Goal: Information Seeking & Learning: Learn about a topic

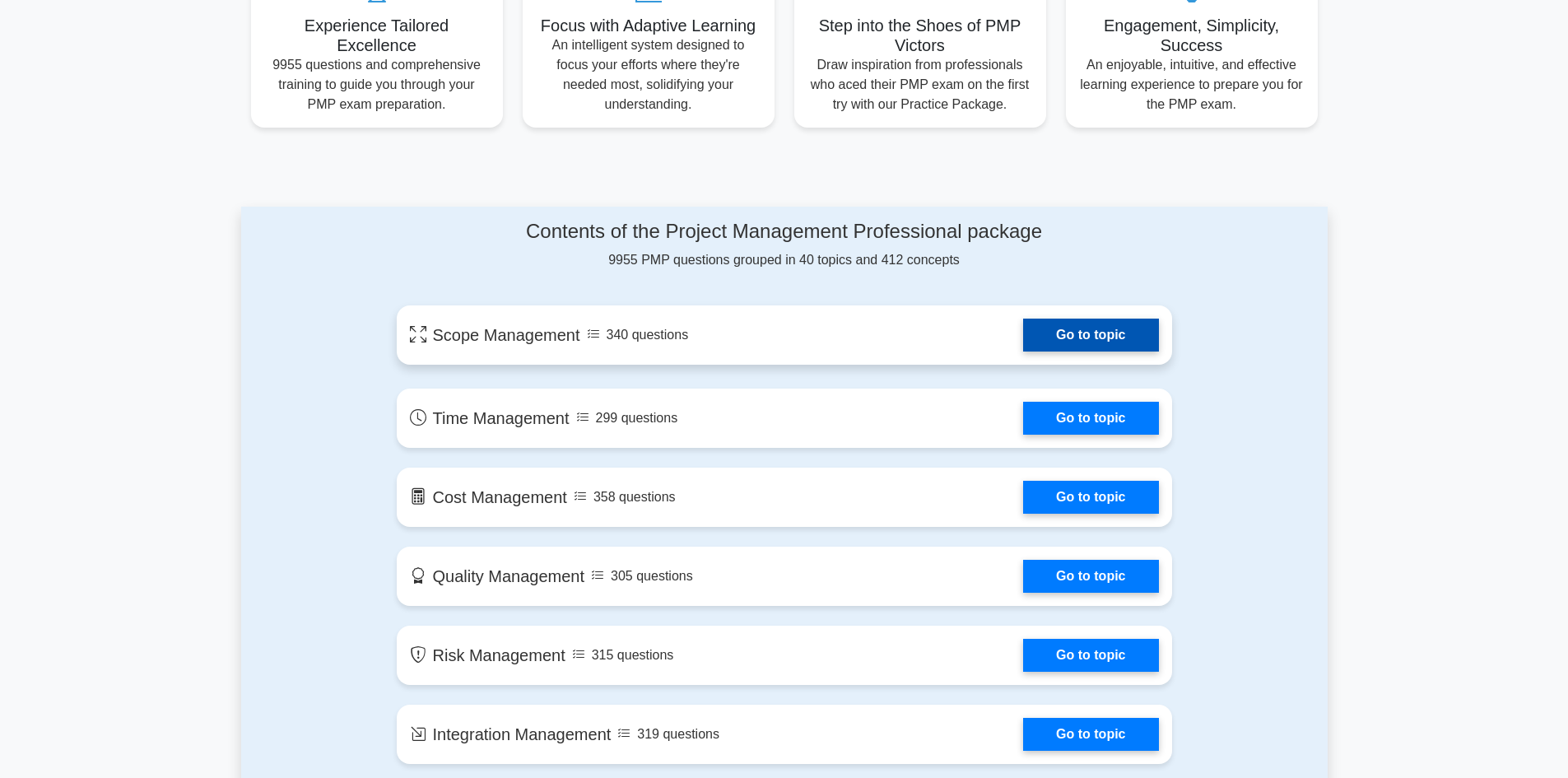
scroll to position [741, 0]
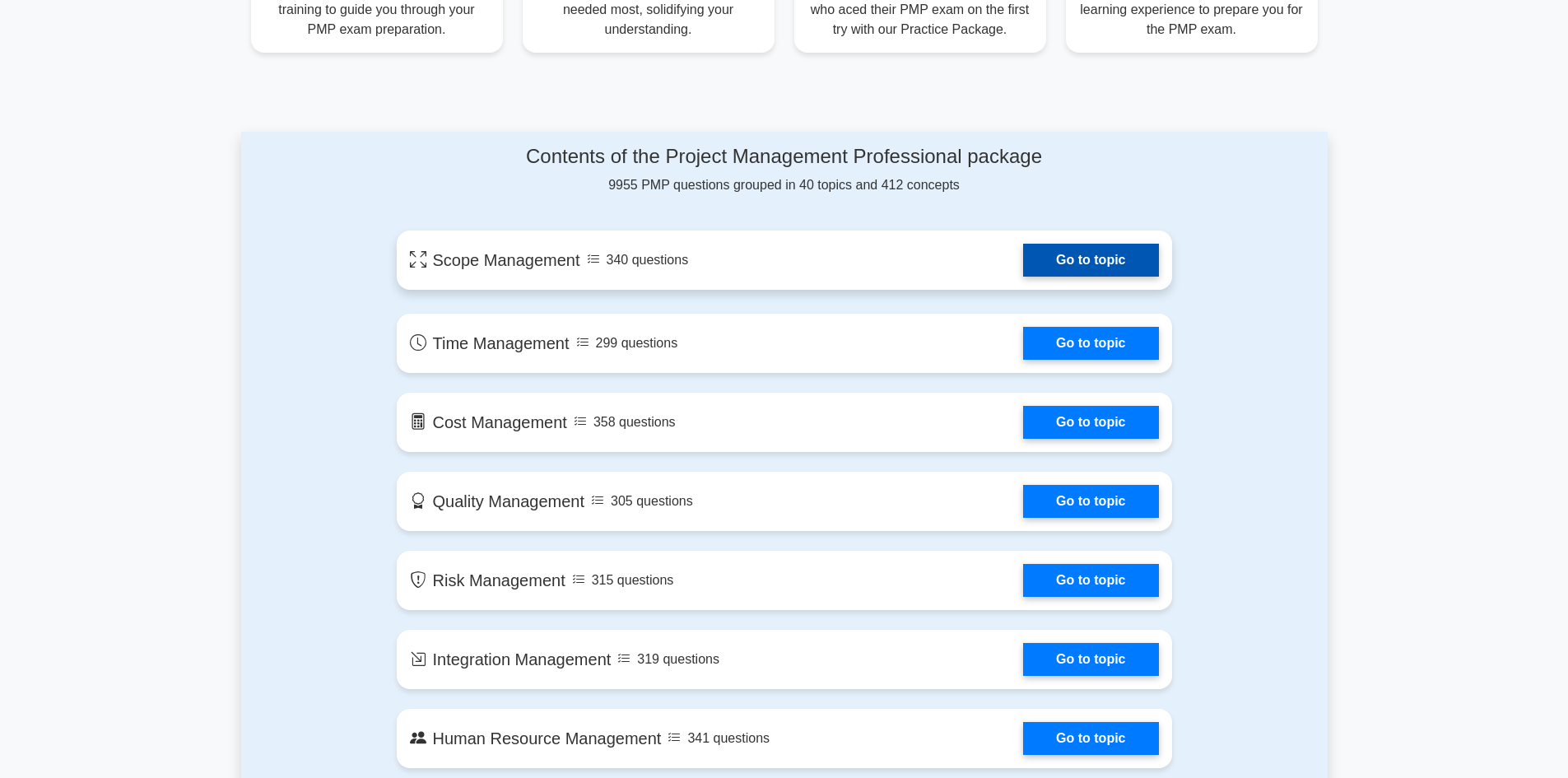
click at [1052, 258] on link "Go to topic" at bounding box center [1091, 260] width 135 height 33
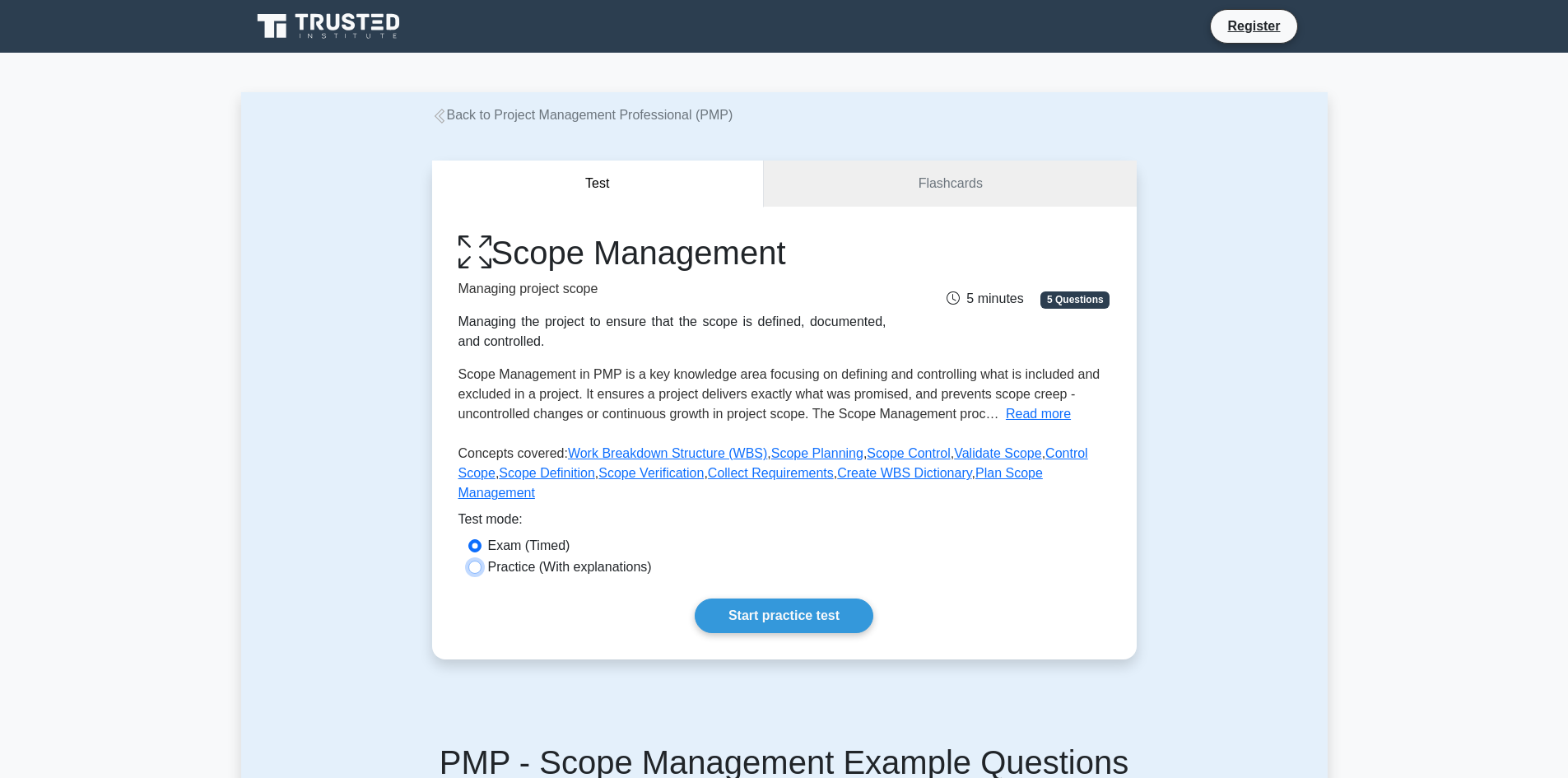
click at [476, 561] on input "Practice (With explanations)" at bounding box center [474, 567] width 13 height 13
radio input "true"
click at [733, 598] on link "Start practice test" at bounding box center [784, 615] width 179 height 34
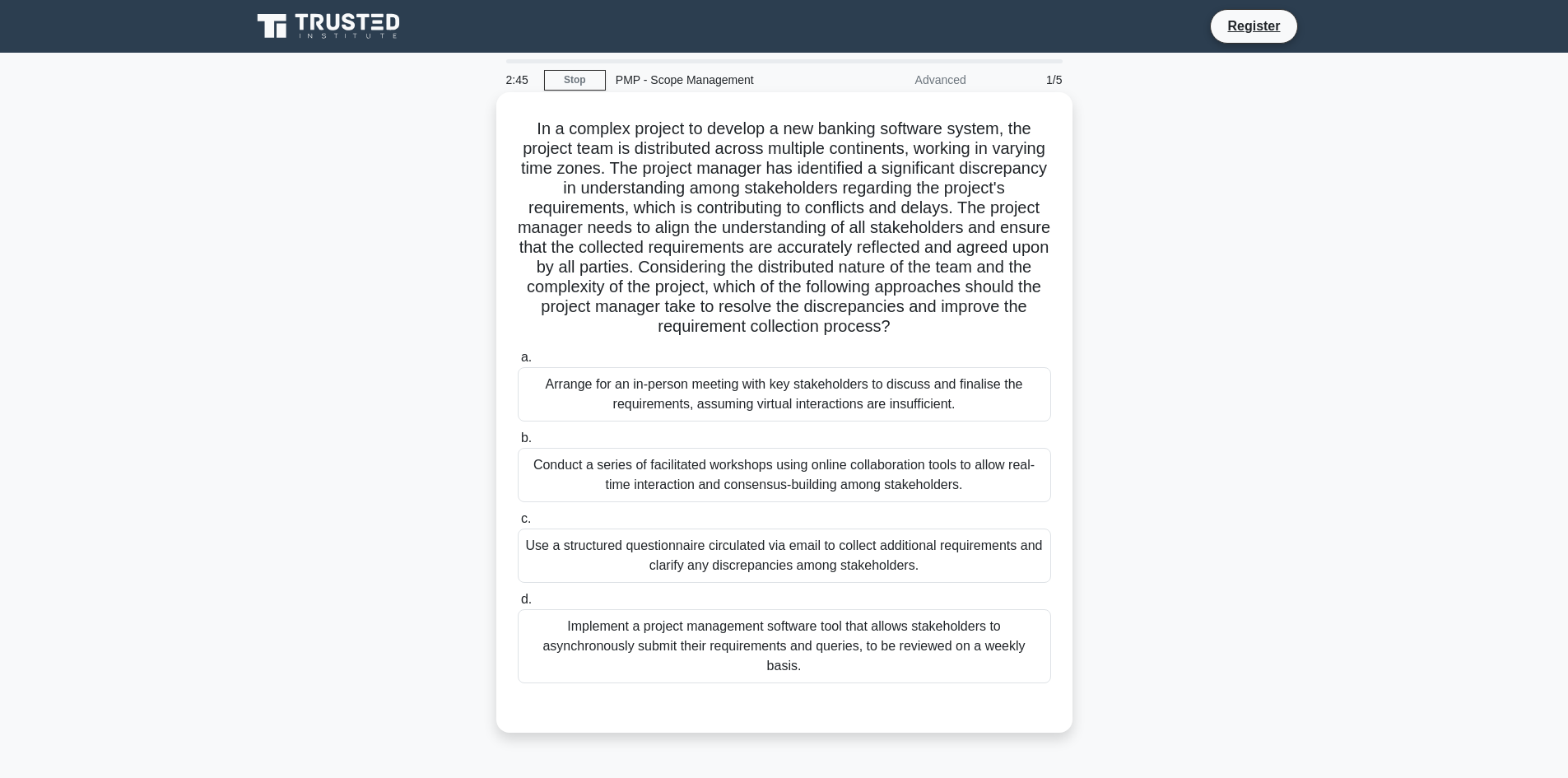
click at [776, 490] on div "Conduct a series of facilitated workshops using online collaboration tools to a…" at bounding box center [784, 475] width 533 height 55
click at [518, 444] on input "b. Conduct a series of facilitated workshops using online collaboration tools t…" at bounding box center [518, 438] width 0 height 11
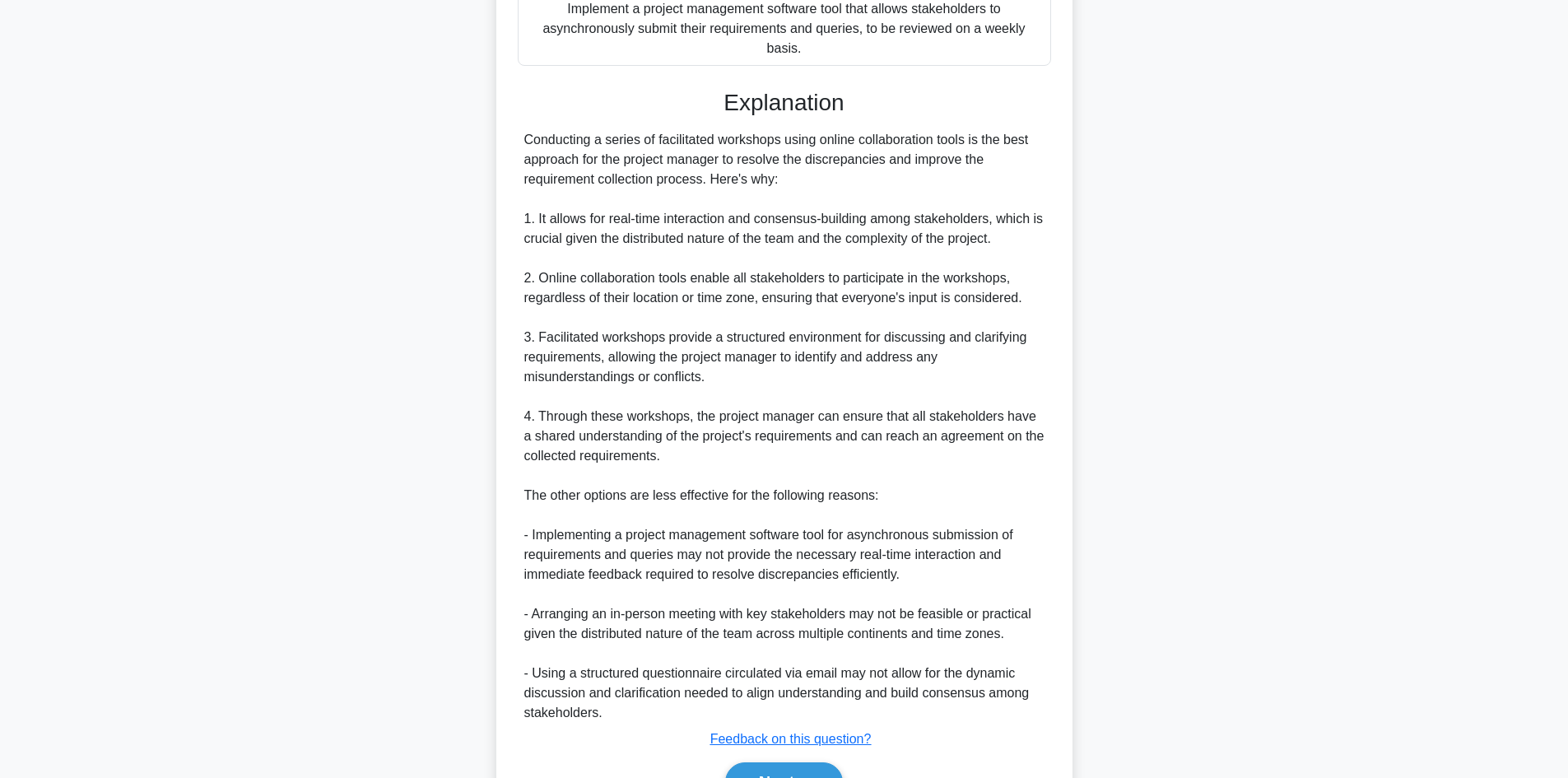
scroll to position [692, 0]
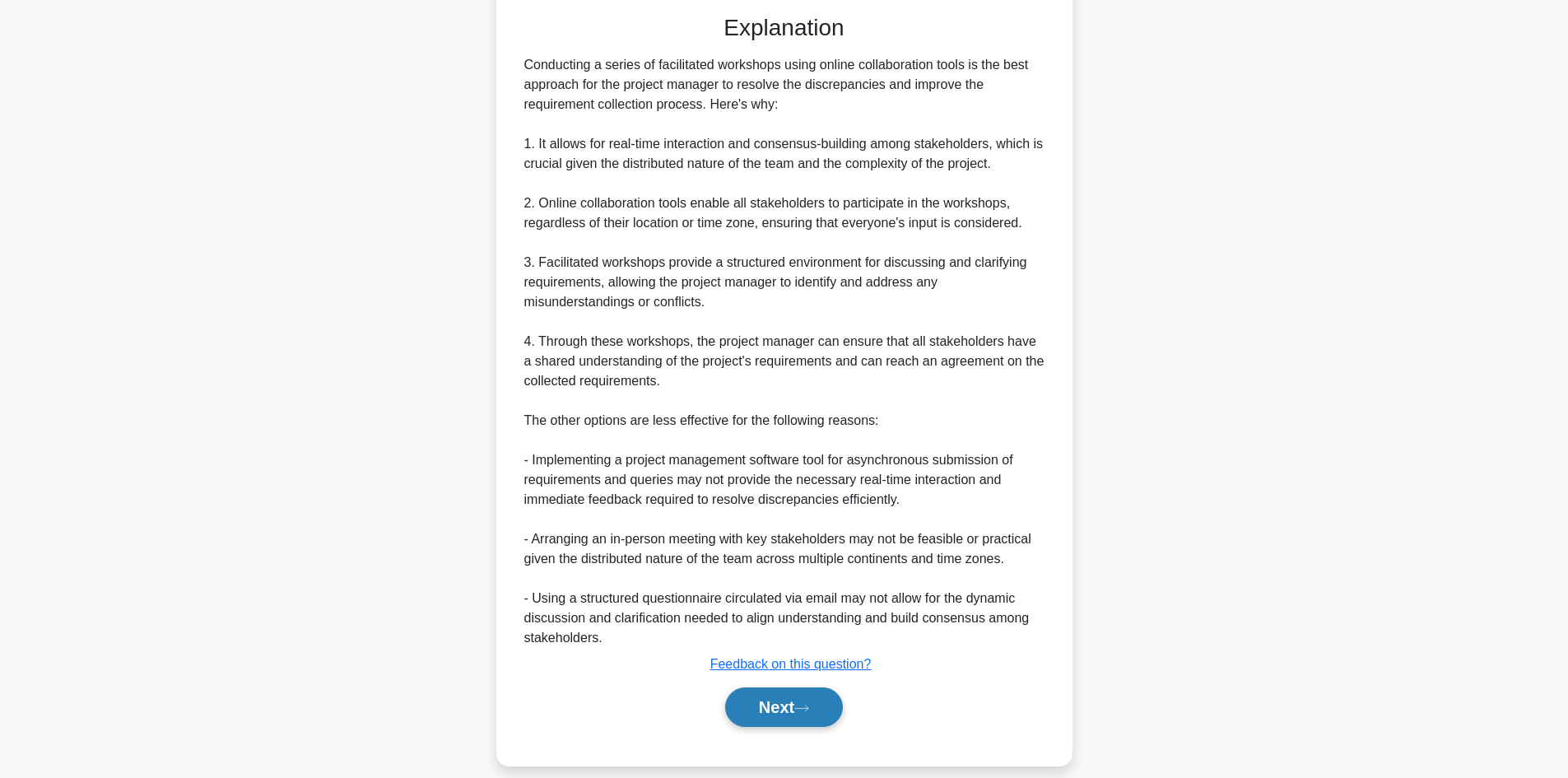
click at [807, 704] on icon at bounding box center [801, 709] width 15 height 9
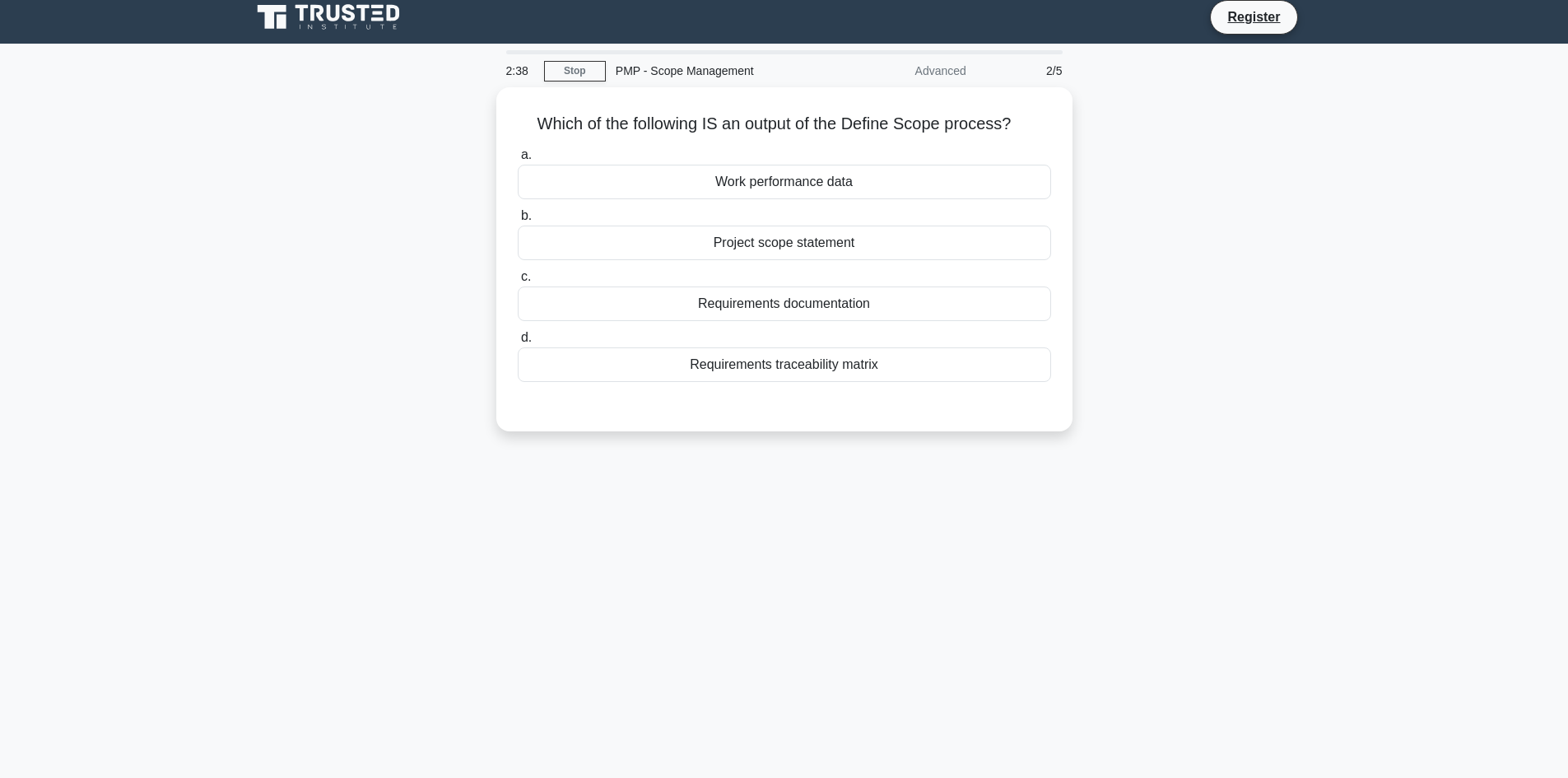
scroll to position [0, 0]
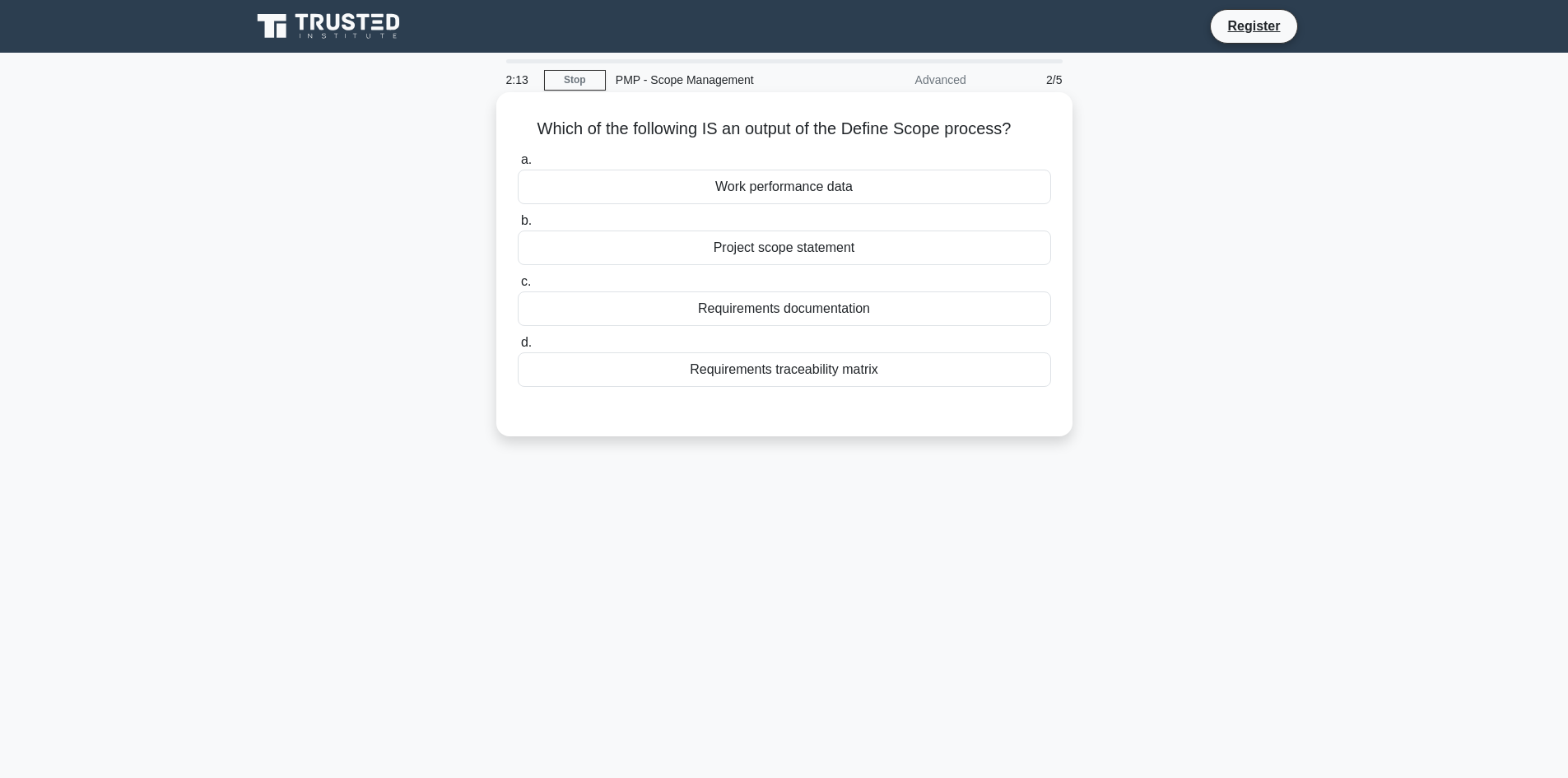
click at [791, 187] on div "Work performance data" at bounding box center [784, 187] width 533 height 34
click at [518, 165] on input "a. Work performance data" at bounding box center [518, 160] width 0 height 11
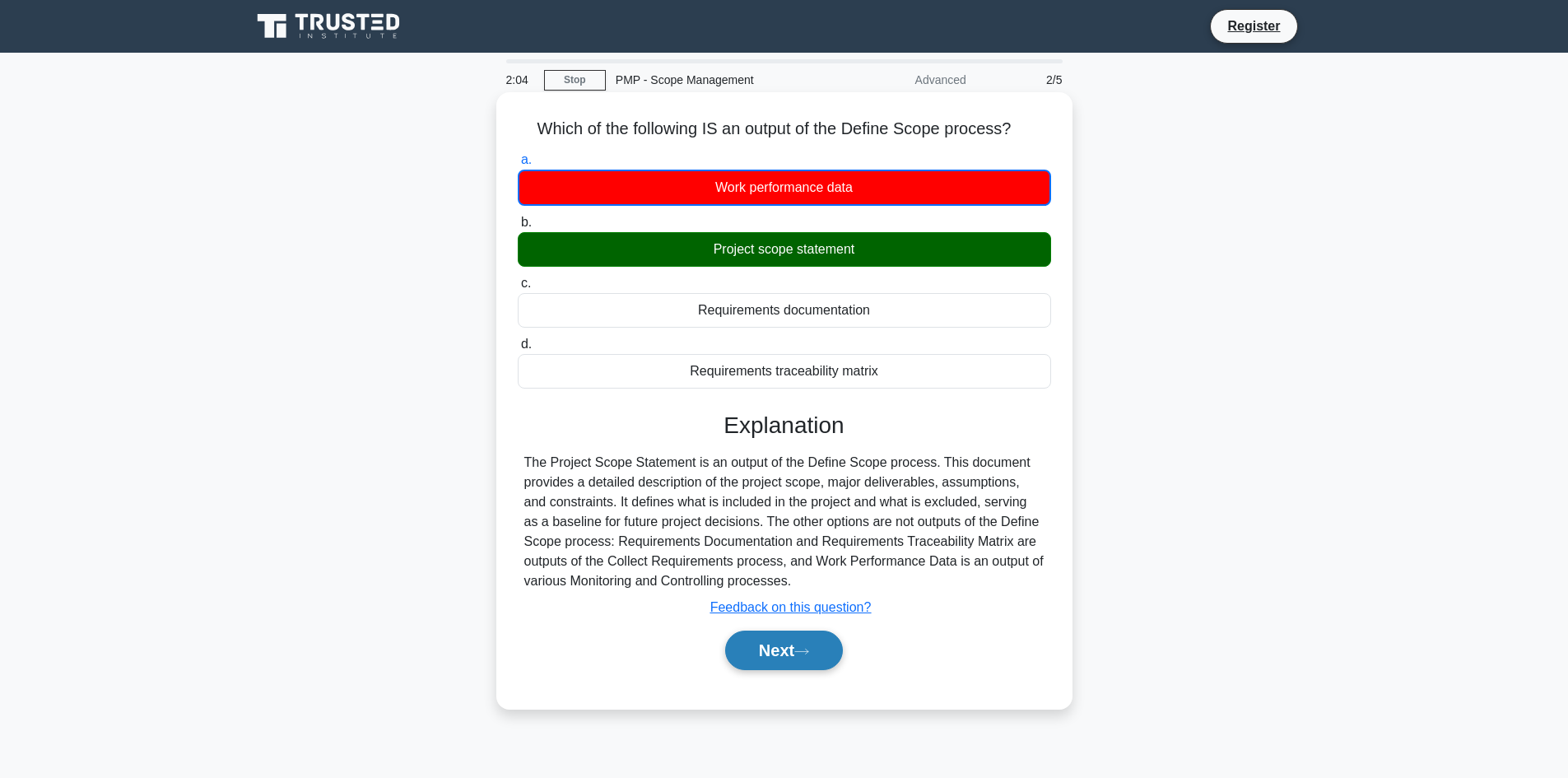
click at [796, 659] on button "Next" at bounding box center [784, 650] width 118 height 39
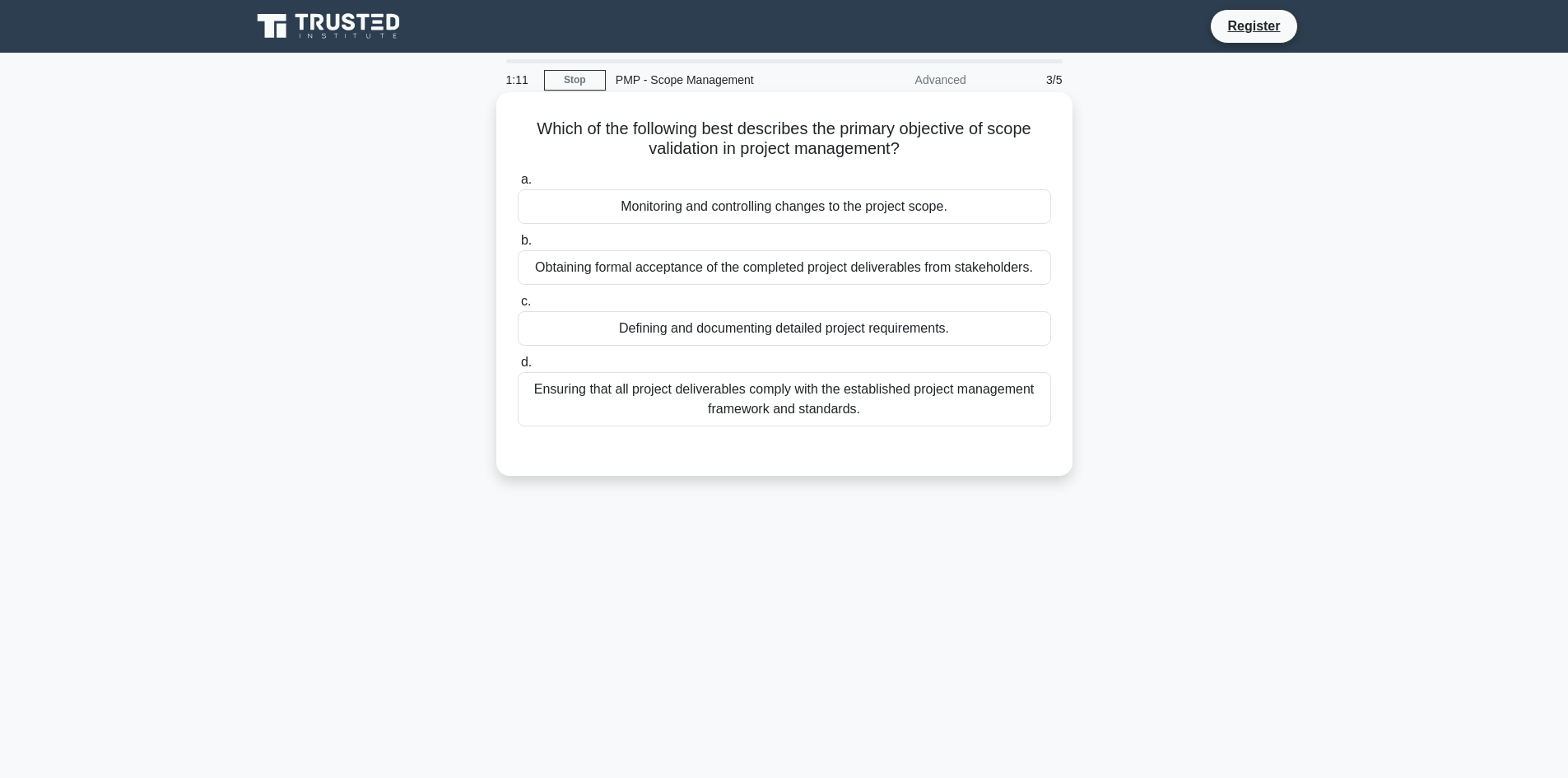
click at [717, 330] on div "Defining and documenting detailed project requirements." at bounding box center [784, 329] width 533 height 34
click at [518, 307] on input "c. Defining and documenting detailed project requirements." at bounding box center [518, 301] width 0 height 11
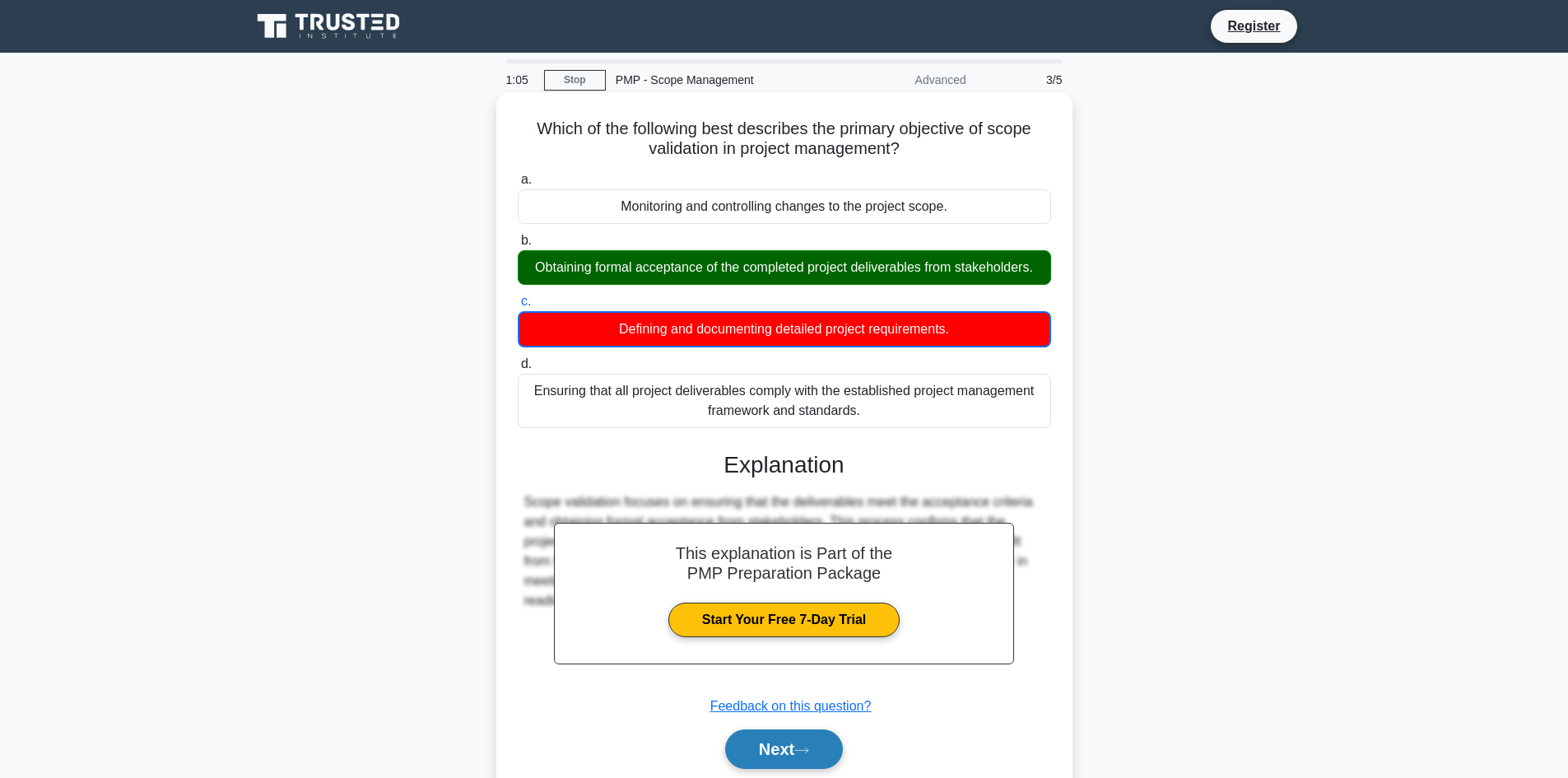
click at [840, 752] on button "Next" at bounding box center [784, 749] width 118 height 39
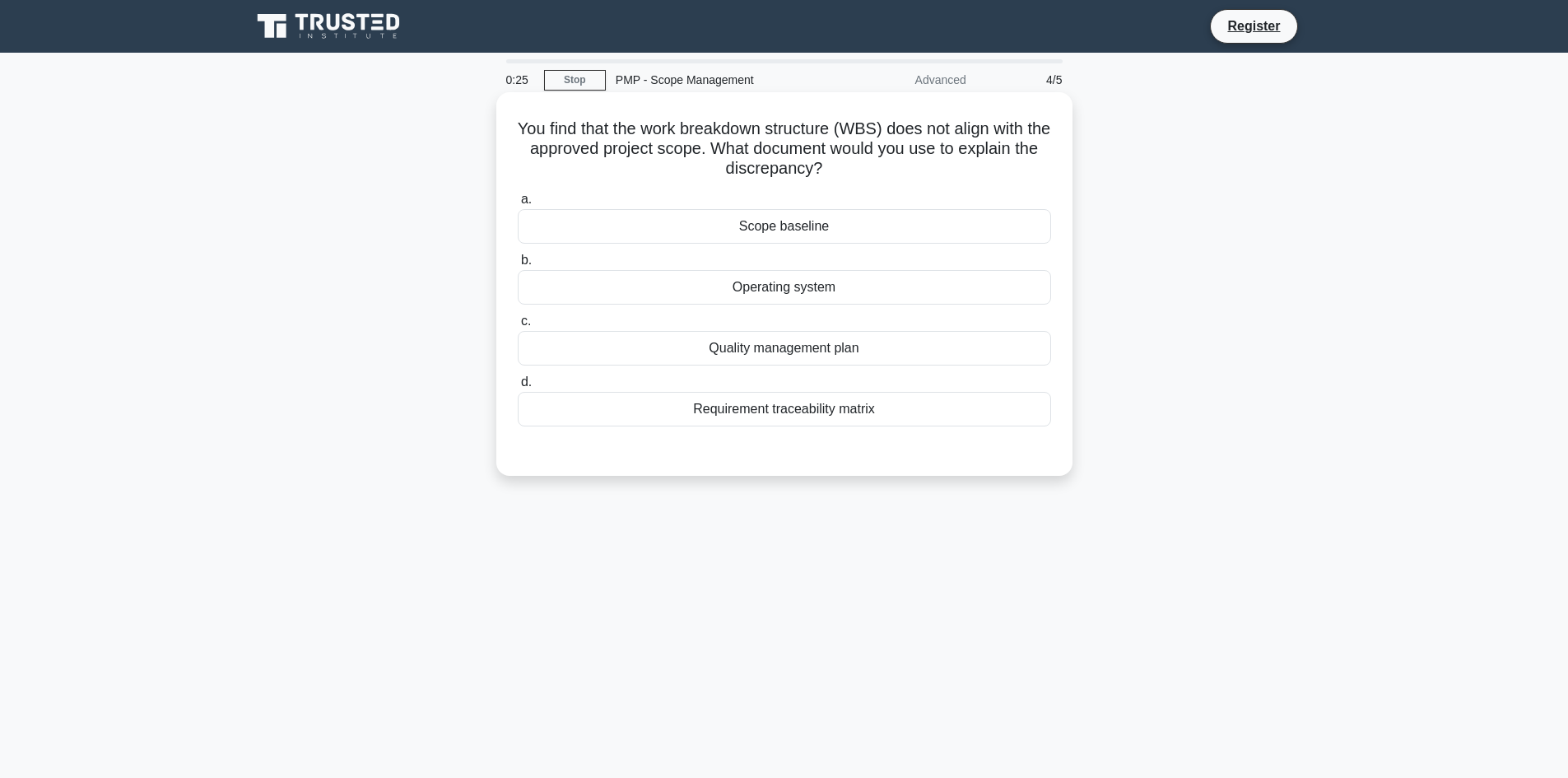
click at [746, 223] on div "Scope baseline" at bounding box center [784, 226] width 533 height 34
click at [518, 205] on input "a. Scope baseline" at bounding box center [518, 199] width 0 height 11
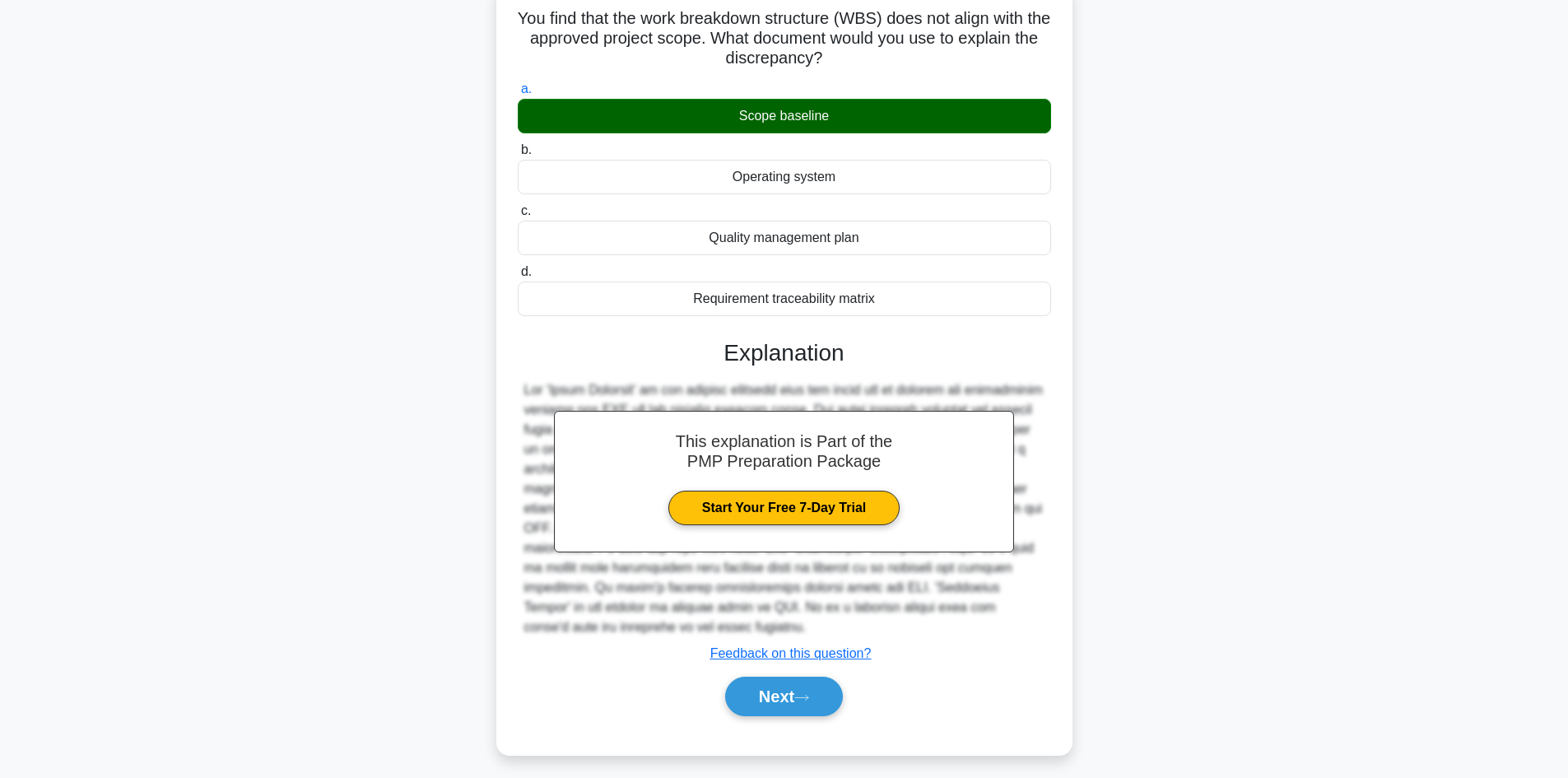
scroll to position [120, 0]
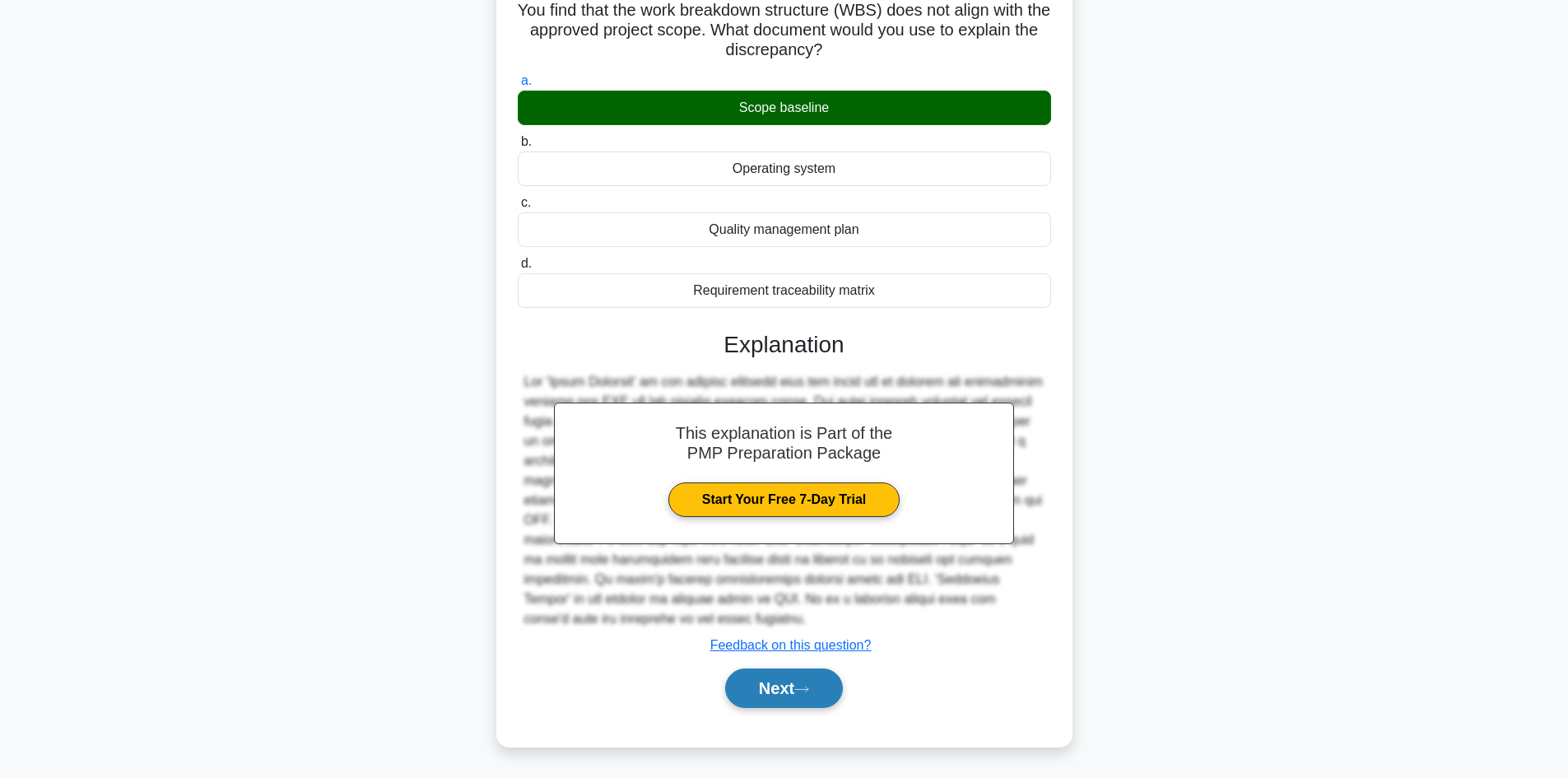
click at [808, 682] on button "Next" at bounding box center [784, 688] width 118 height 39
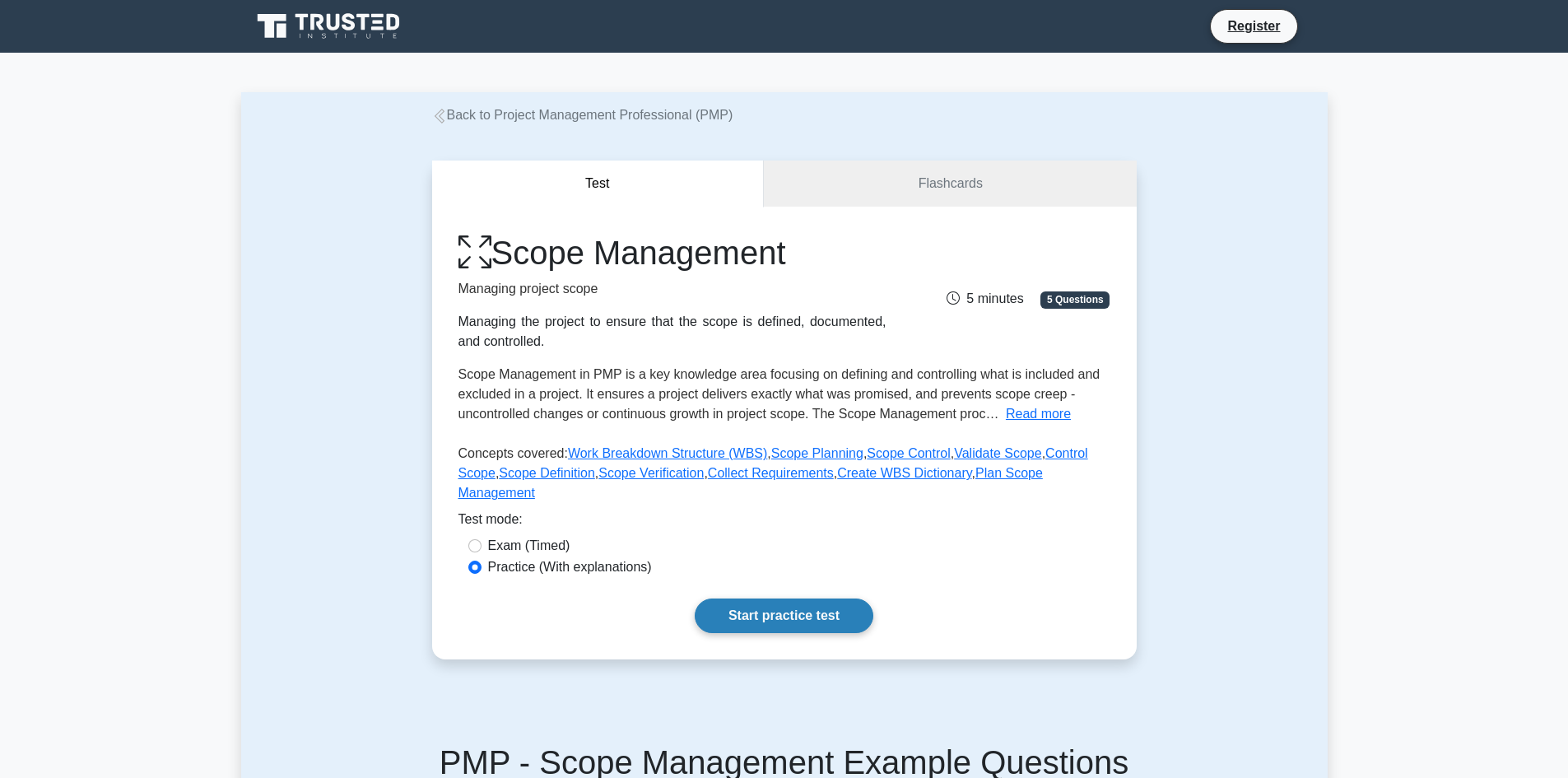
click at [794, 600] on link "Start practice test" at bounding box center [784, 615] width 179 height 34
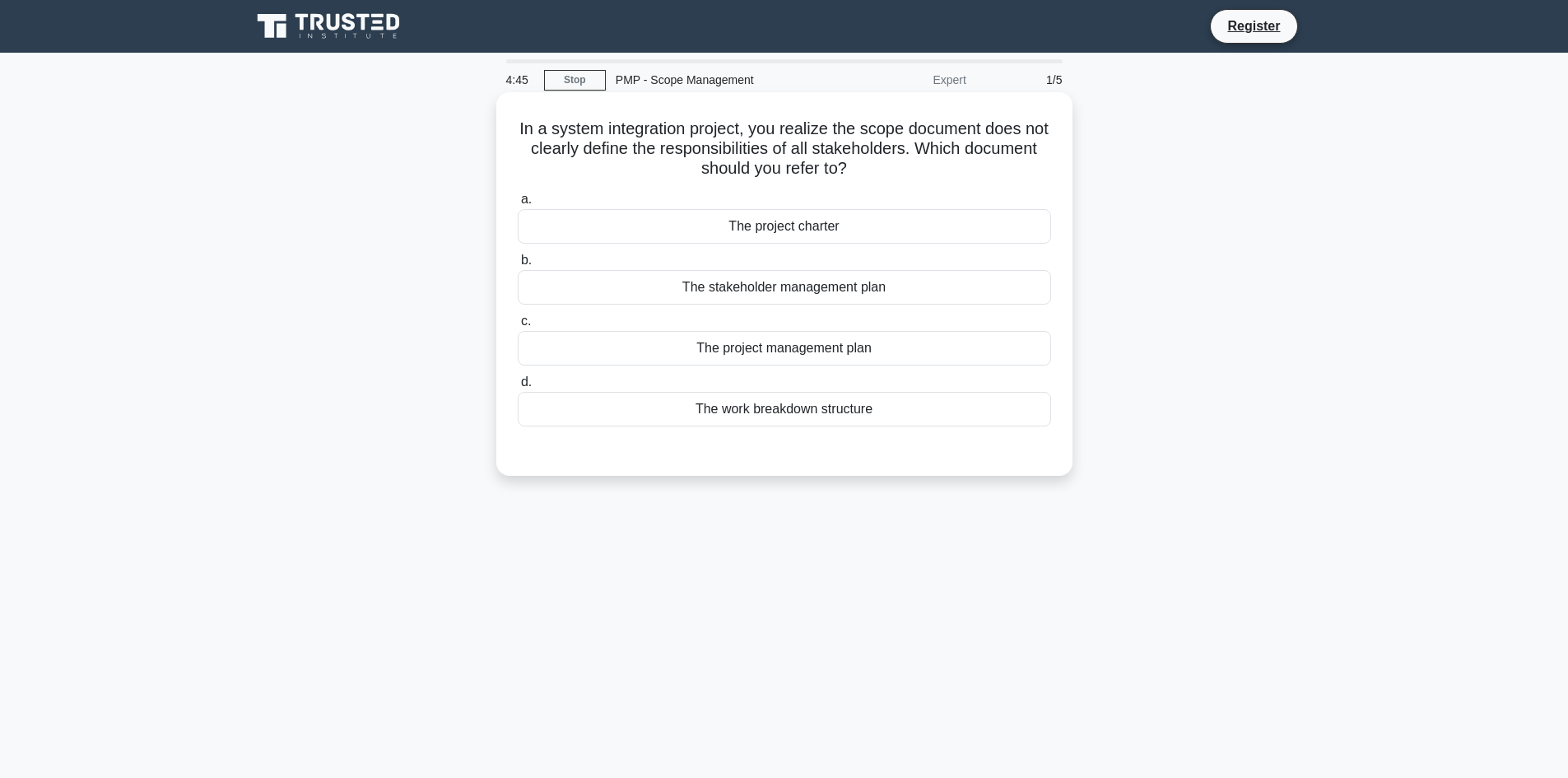
click at [776, 235] on div "The project charter" at bounding box center [784, 226] width 533 height 34
click at [518, 205] on input "a. The project charter" at bounding box center [518, 199] width 0 height 11
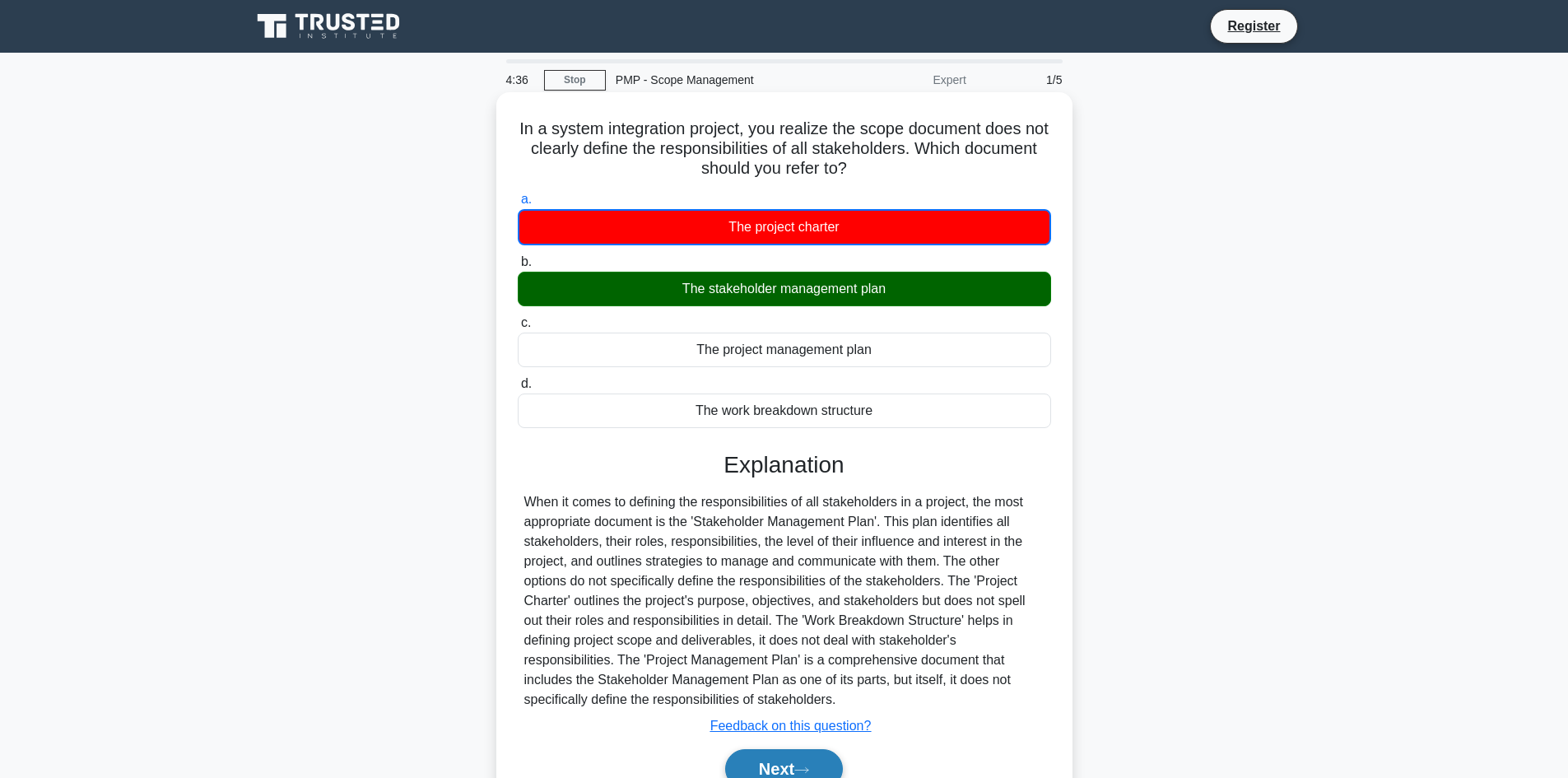
click at [803, 757] on button "Next" at bounding box center [784, 769] width 118 height 39
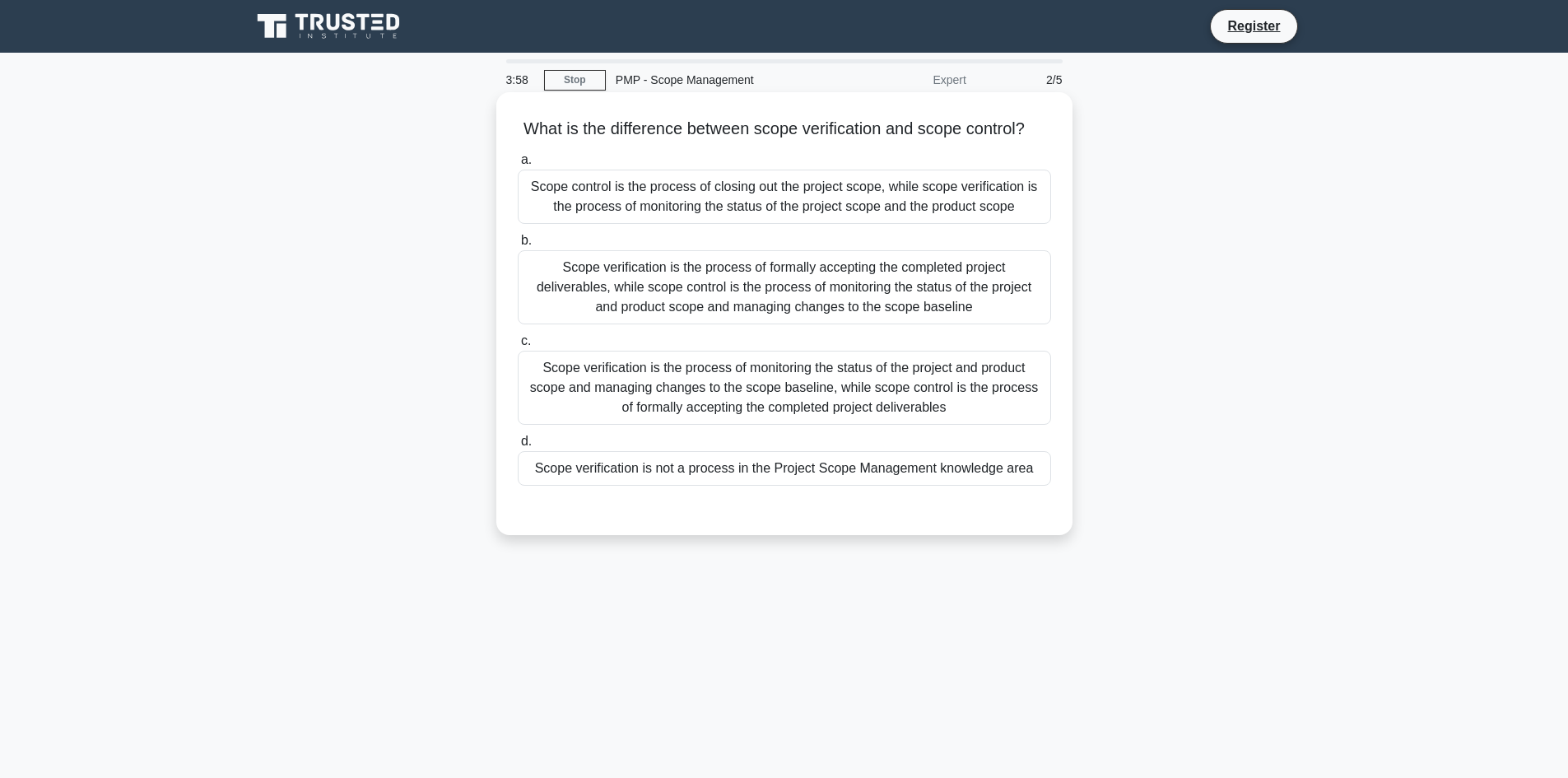
click at [737, 302] on div "Scope verification is the process of formally accepting the completed project d…" at bounding box center [784, 287] width 533 height 74
click at [518, 246] on input "b. Scope verification is the process of formally accepting the completed projec…" at bounding box center [518, 241] width 0 height 11
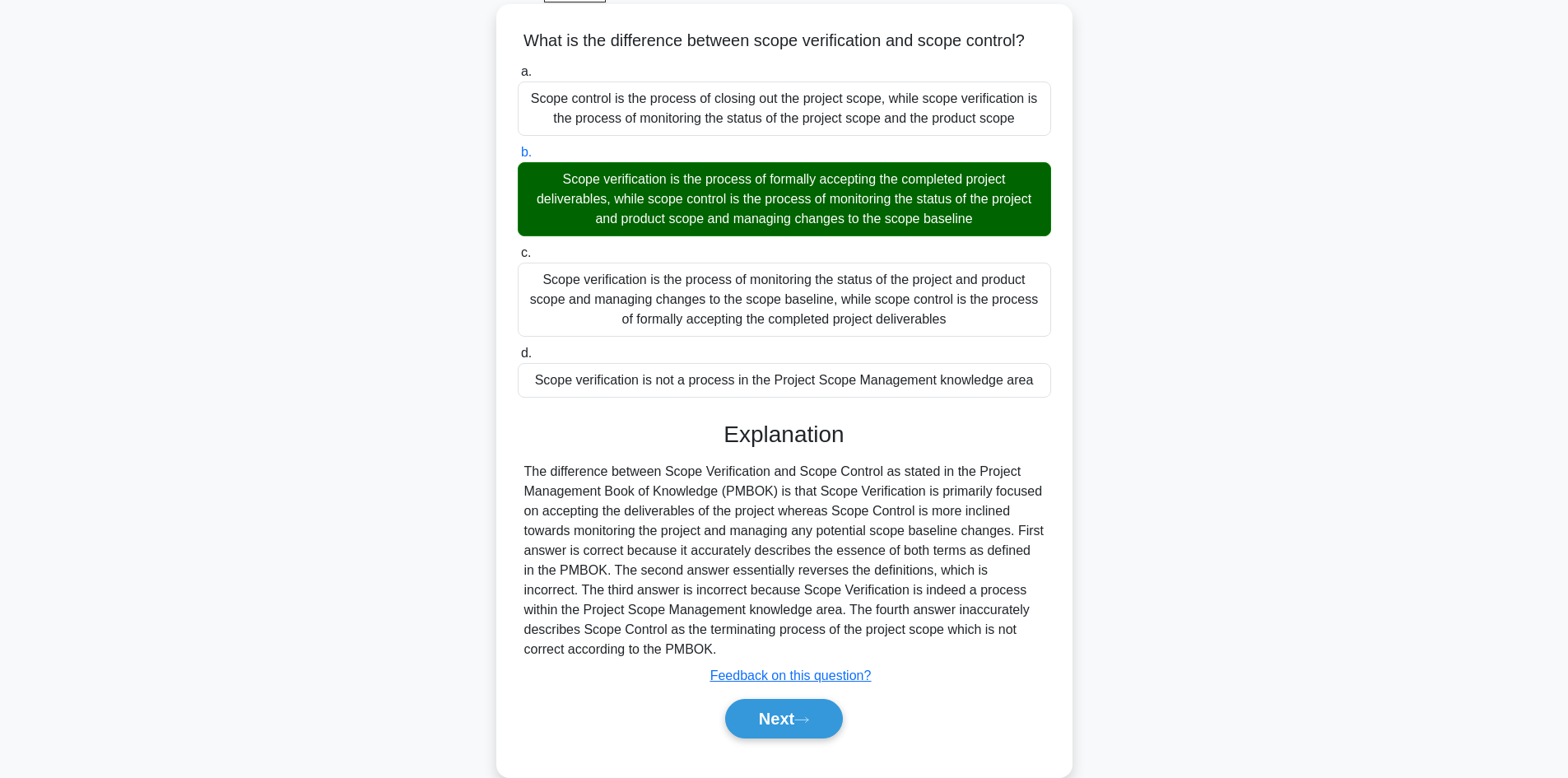
scroll to position [140, 0]
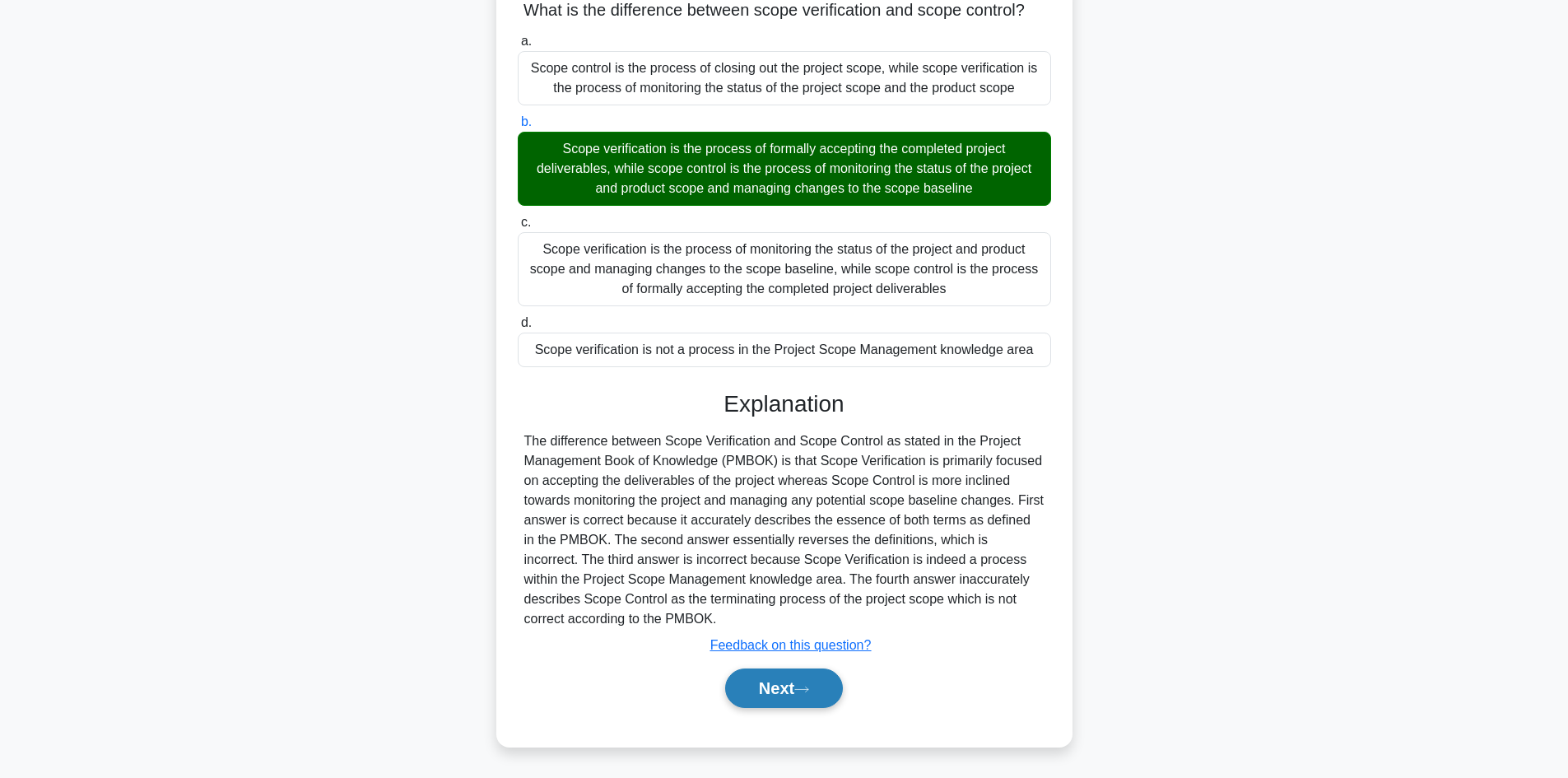
click at [805, 690] on icon at bounding box center [801, 689] width 13 height 5
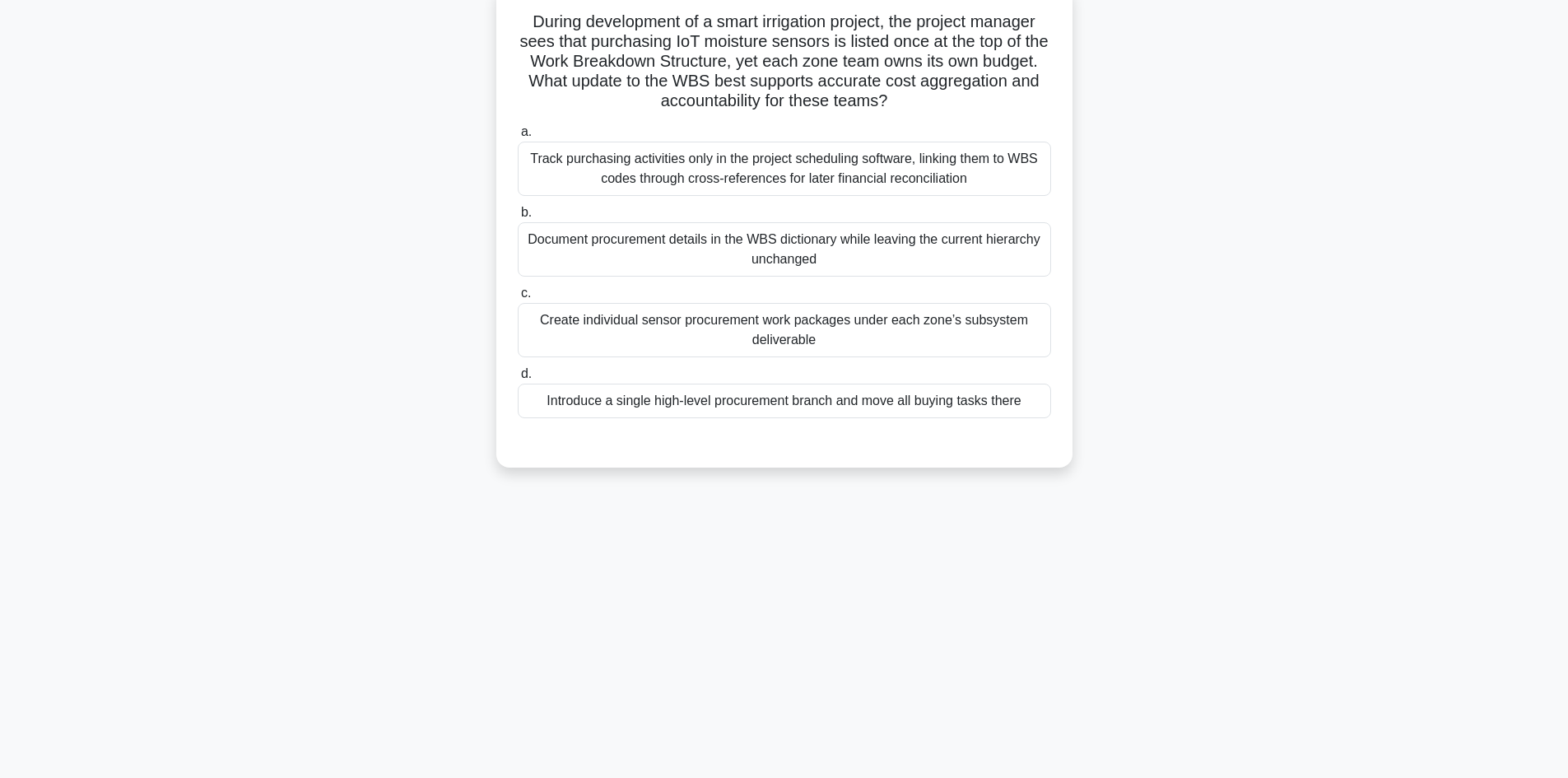
scroll to position [111, 0]
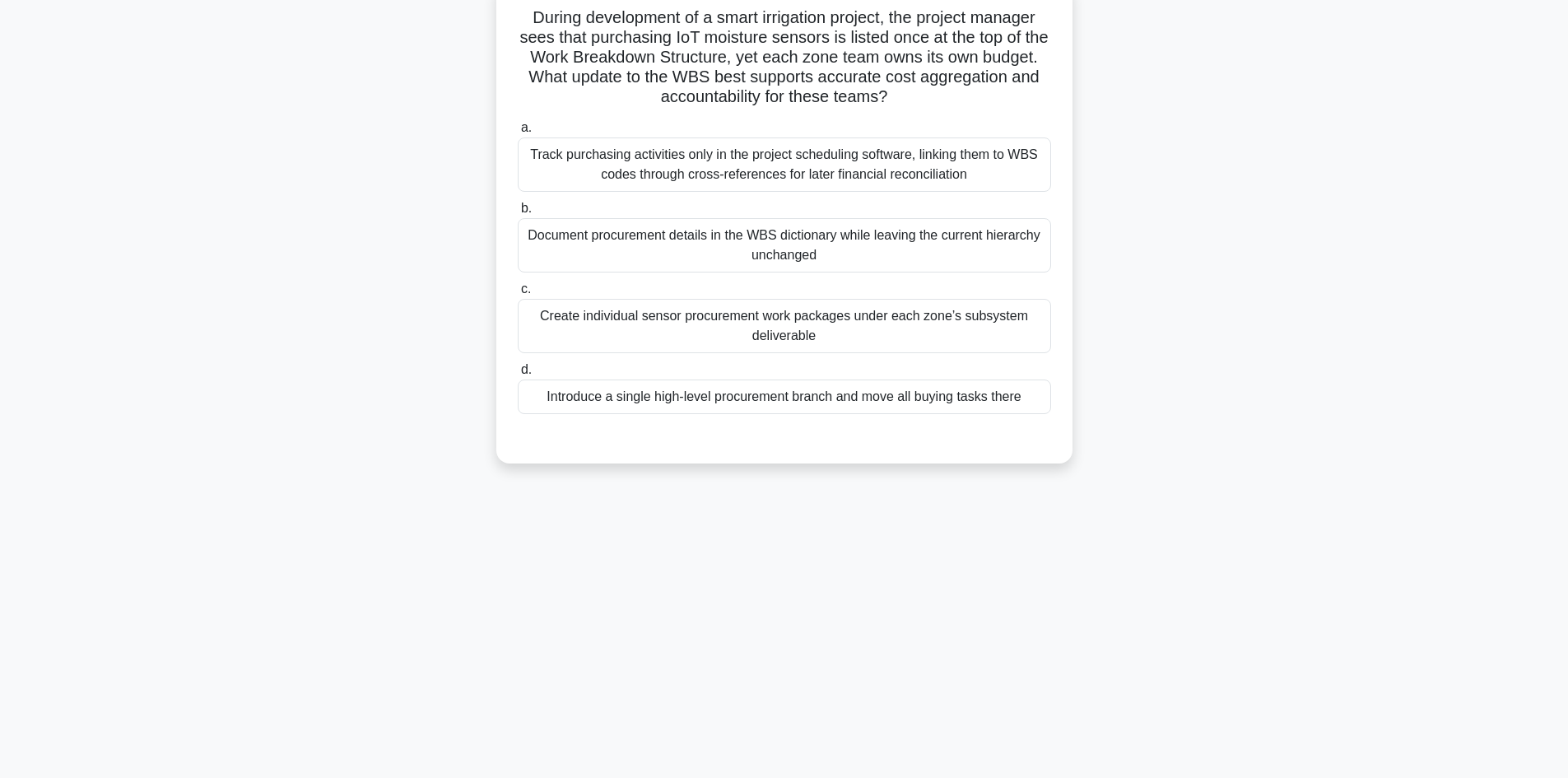
click at [912, 402] on div "Introduce a single high-level procurement branch and move all buying tasks there" at bounding box center [784, 397] width 533 height 34
click at [518, 376] on input "d. Introduce a single high-level procurement branch and move all buying tasks t…" at bounding box center [518, 370] width 0 height 11
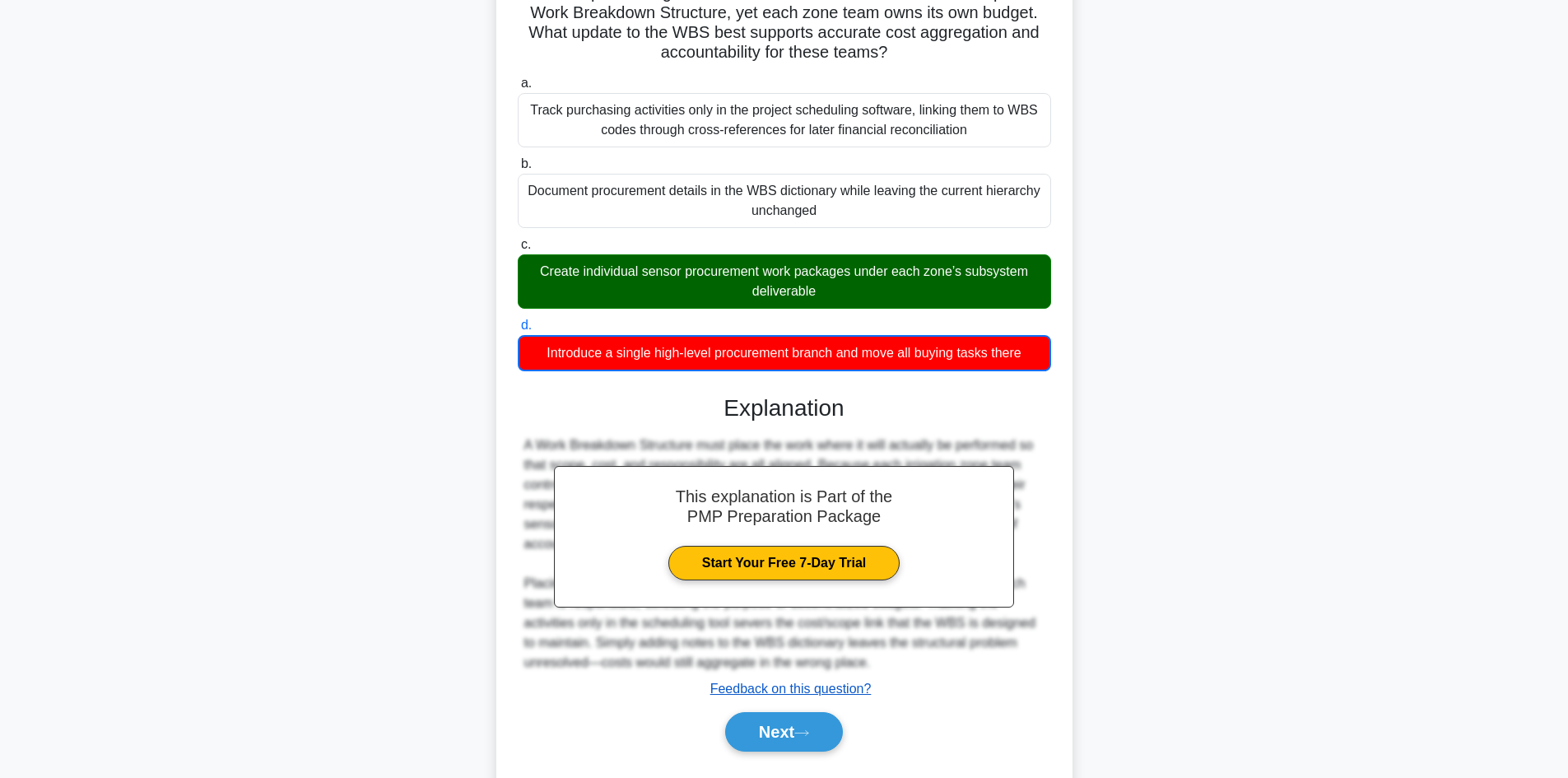
scroll to position [200, 0]
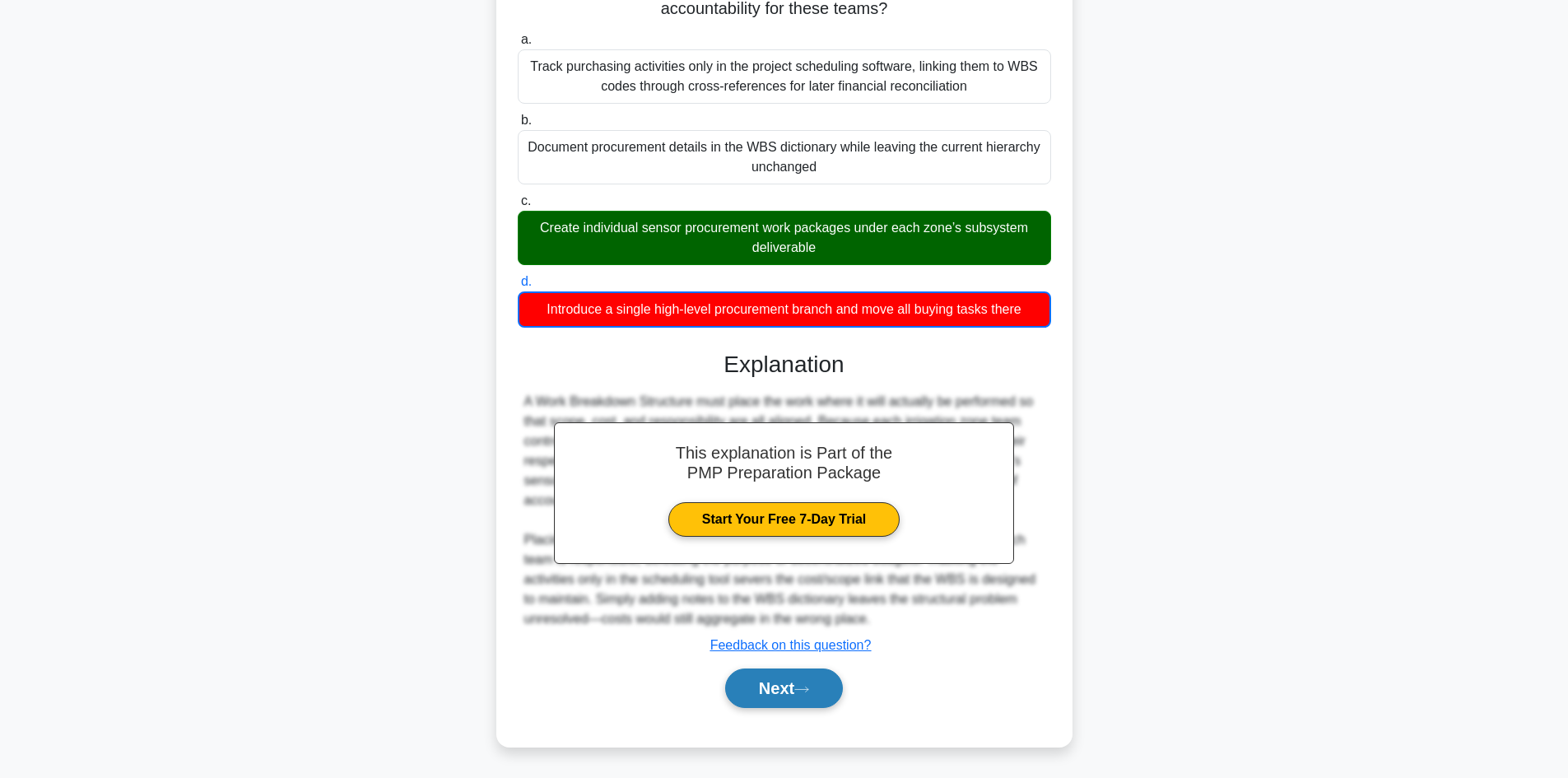
click at [794, 680] on button "Next" at bounding box center [784, 688] width 118 height 39
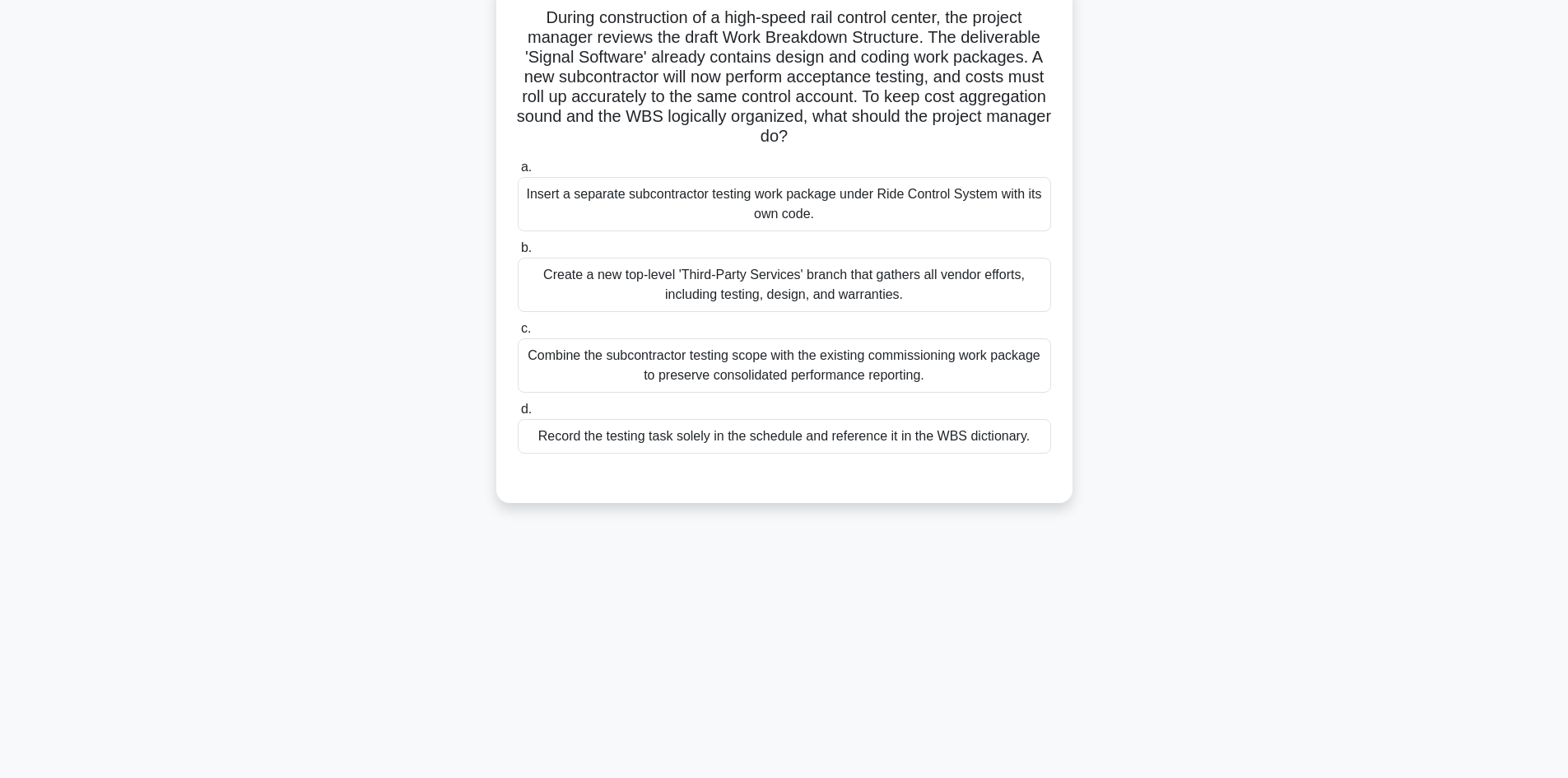
click at [659, 373] on div "Combine the subcontractor testing scope with the existing commissioning work pa…" at bounding box center [784, 365] width 533 height 55
click at [699, 367] on div "Combine the subcontractor testing scope with the existing commissioning work pa…" at bounding box center [784, 365] width 533 height 55
click at [518, 335] on input "c. Combine the subcontractor testing scope with the existing commissioning work…" at bounding box center [518, 329] width 0 height 11
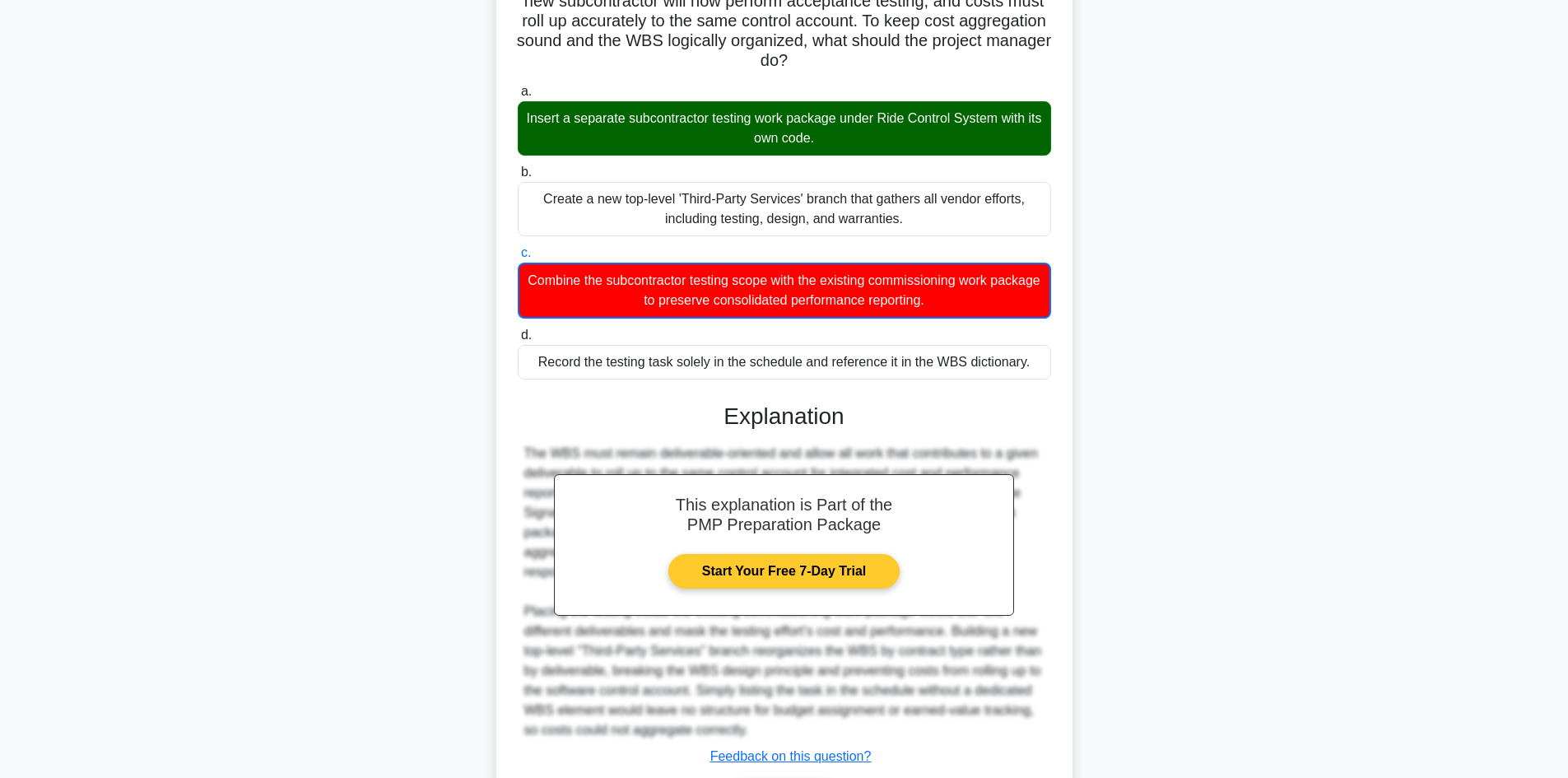
scroll to position [299, 0]
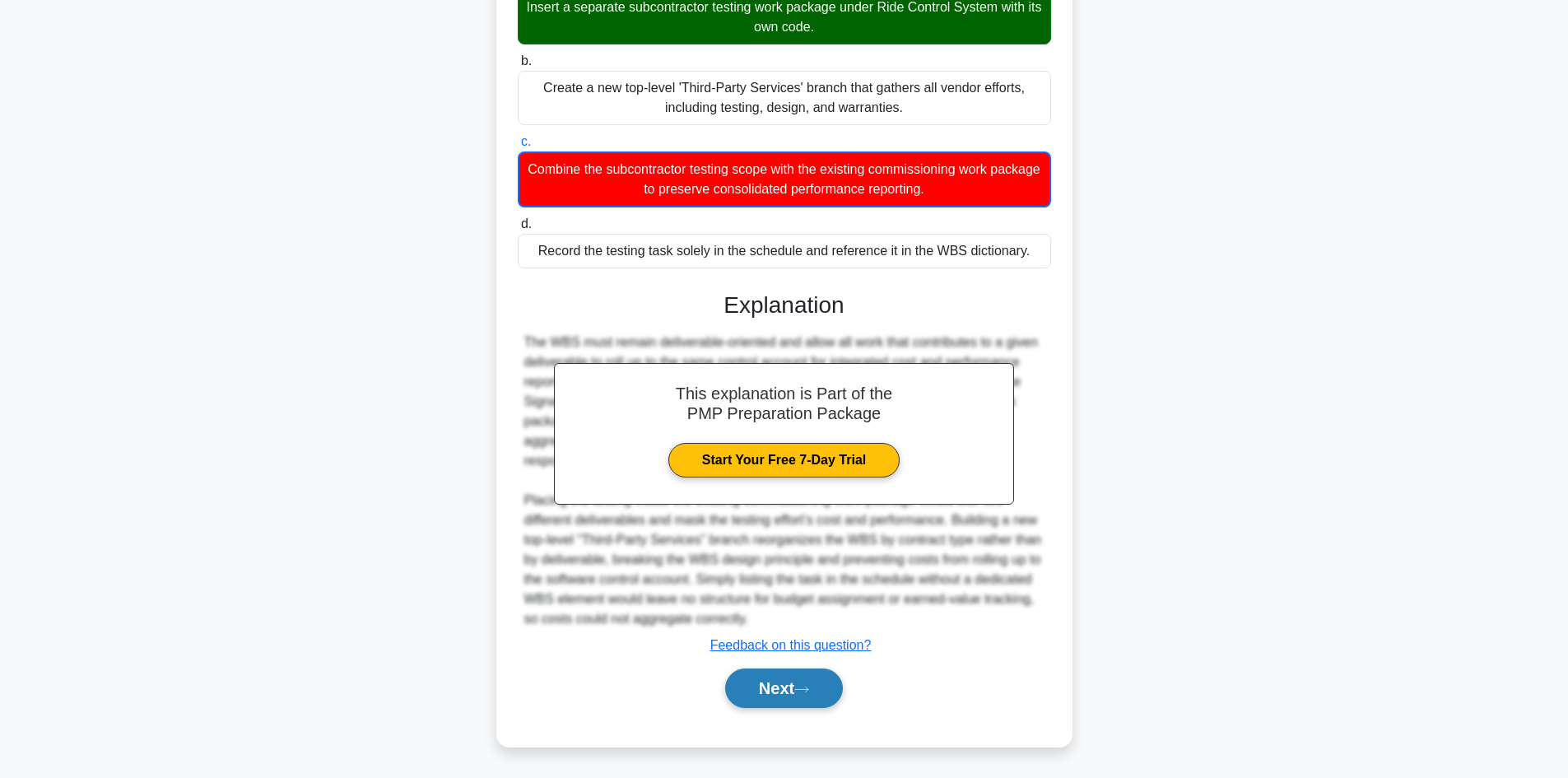
click at [754, 680] on button "Next" at bounding box center [784, 688] width 118 height 39
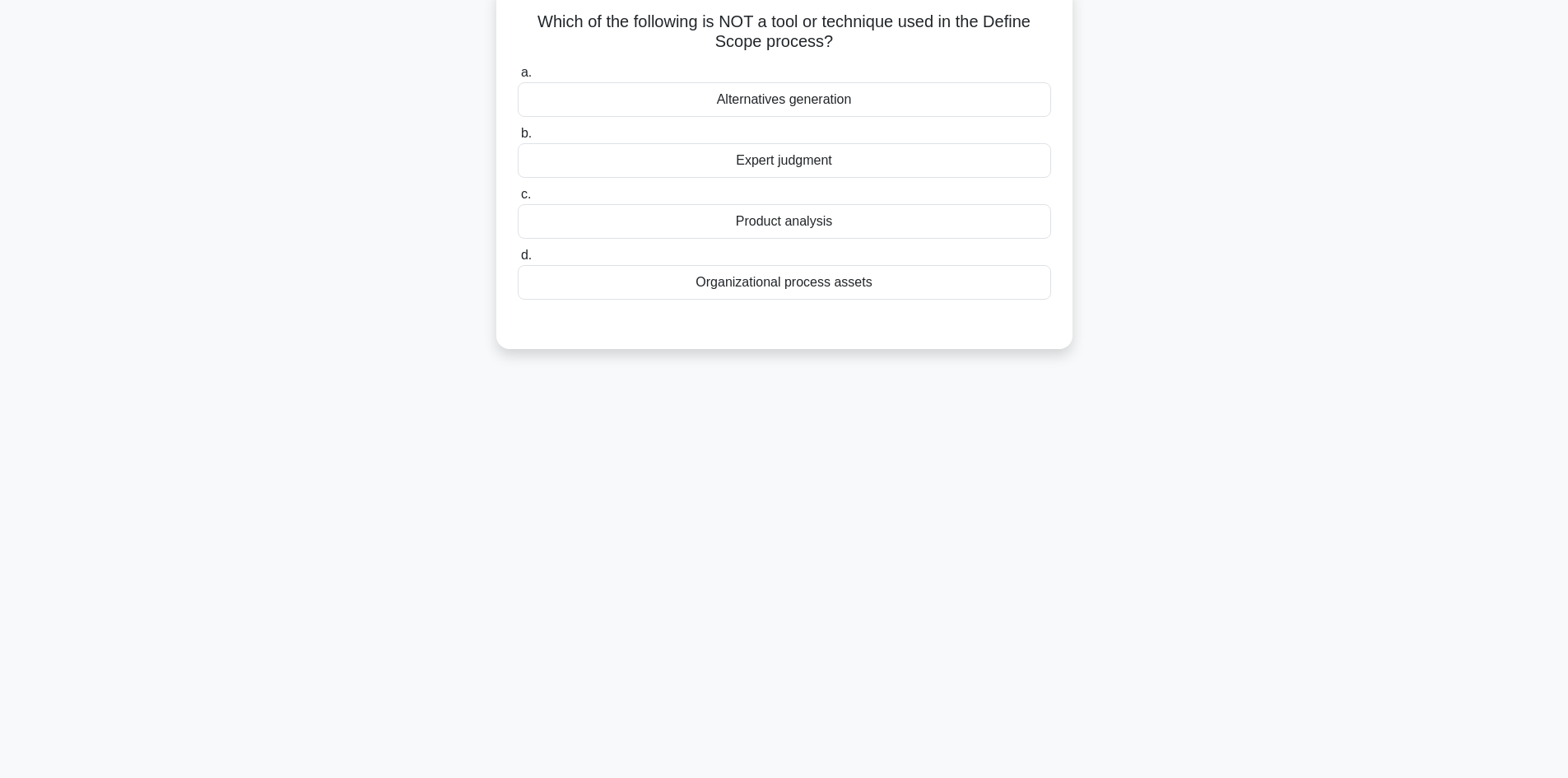
scroll to position [111, 0]
click at [784, 283] on div "Organizational process assets" at bounding box center [784, 278] width 533 height 34
click at [518, 257] on input "d. Organizational process assets" at bounding box center [518, 252] width 0 height 11
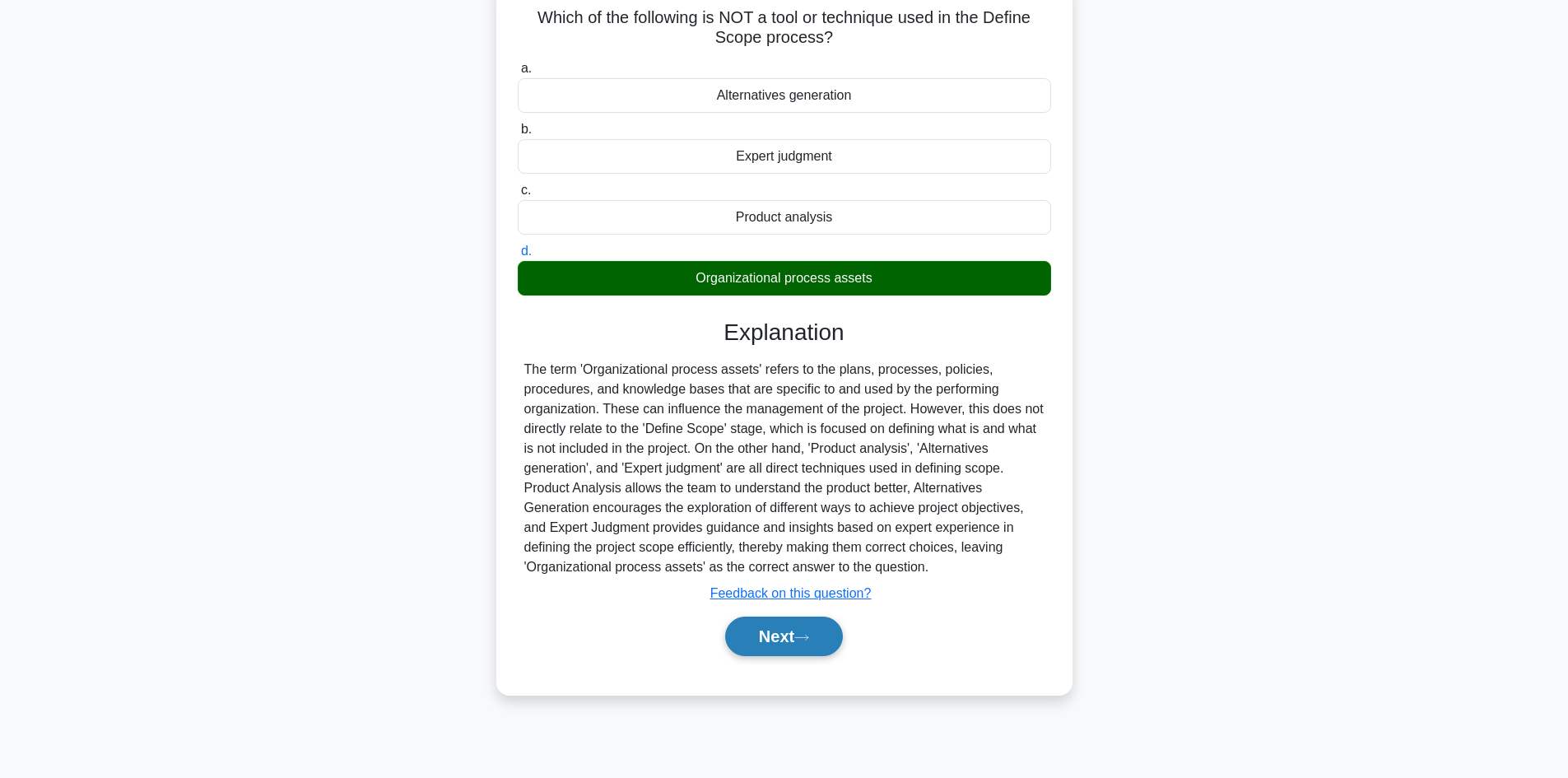
click at [812, 632] on button "Next" at bounding box center [784, 637] width 118 height 39
